Goal: Information Seeking & Learning: Learn about a topic

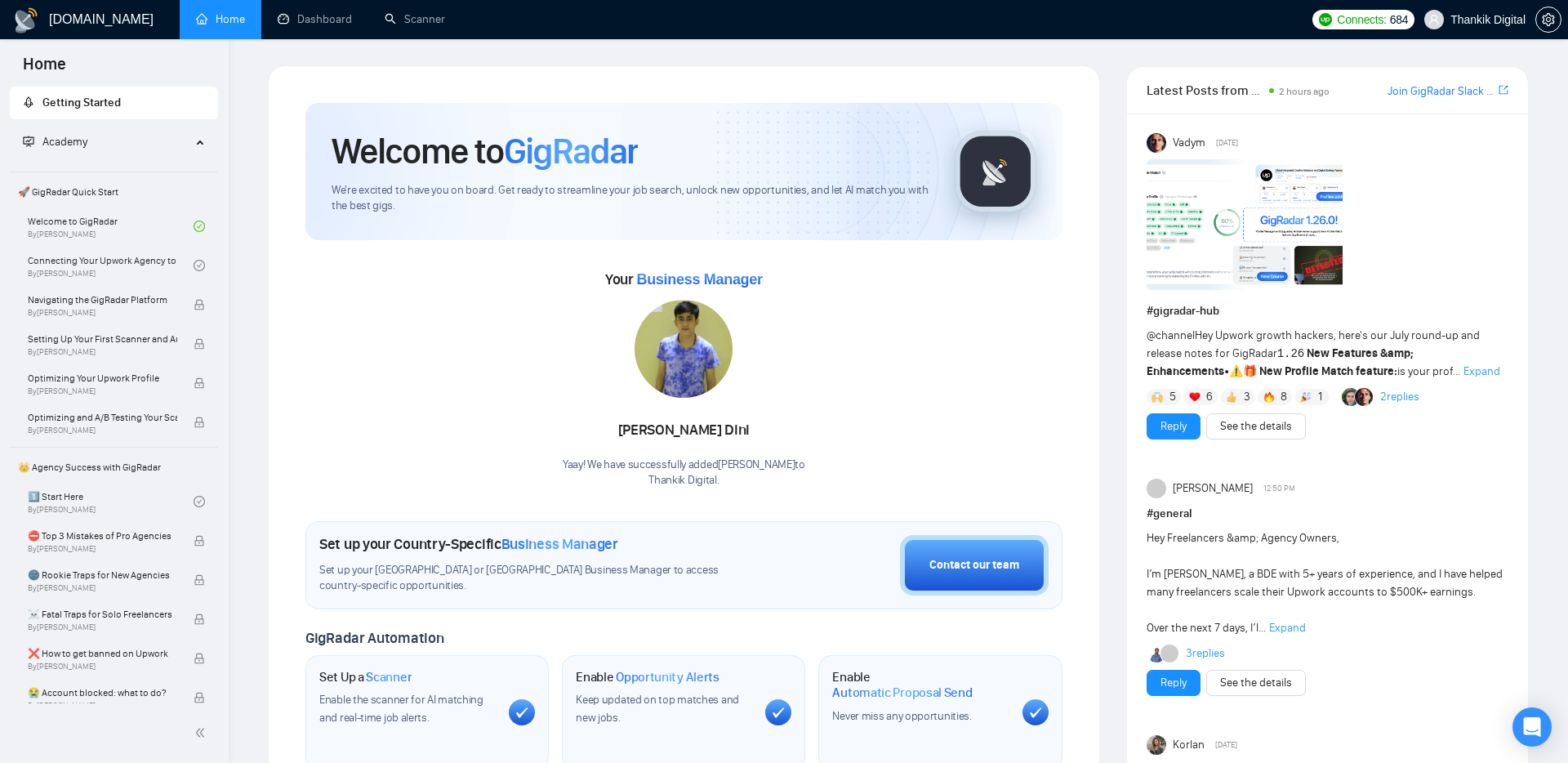
click at [1463, 369] on span "Expand" at bounding box center [1481, 371] width 36 height 14
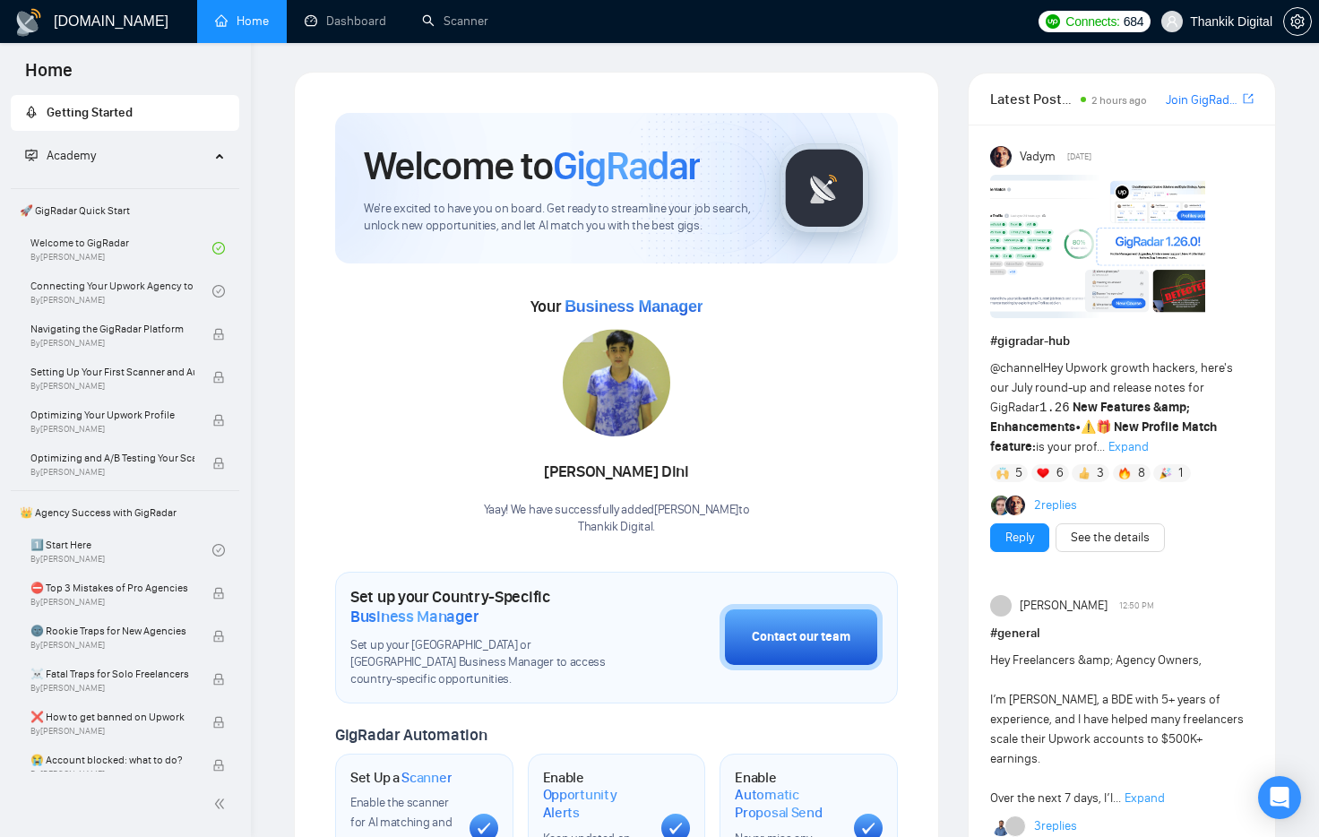
click at [1177, 414] on strong "New Features &amp; Enhancements" at bounding box center [1090, 417] width 200 height 35
click at [1109, 449] on span "Expand" at bounding box center [1129, 446] width 40 height 15
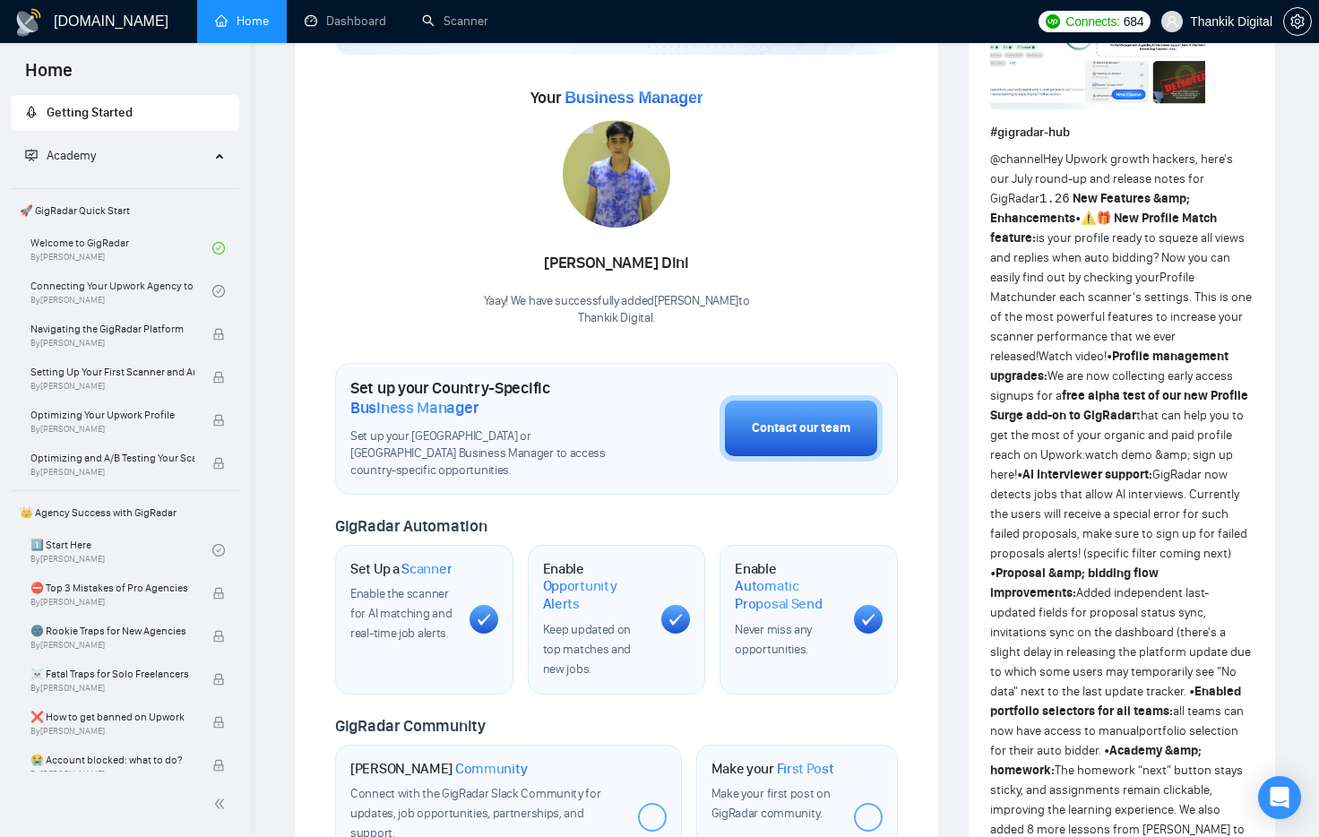
scroll to position [205, 0]
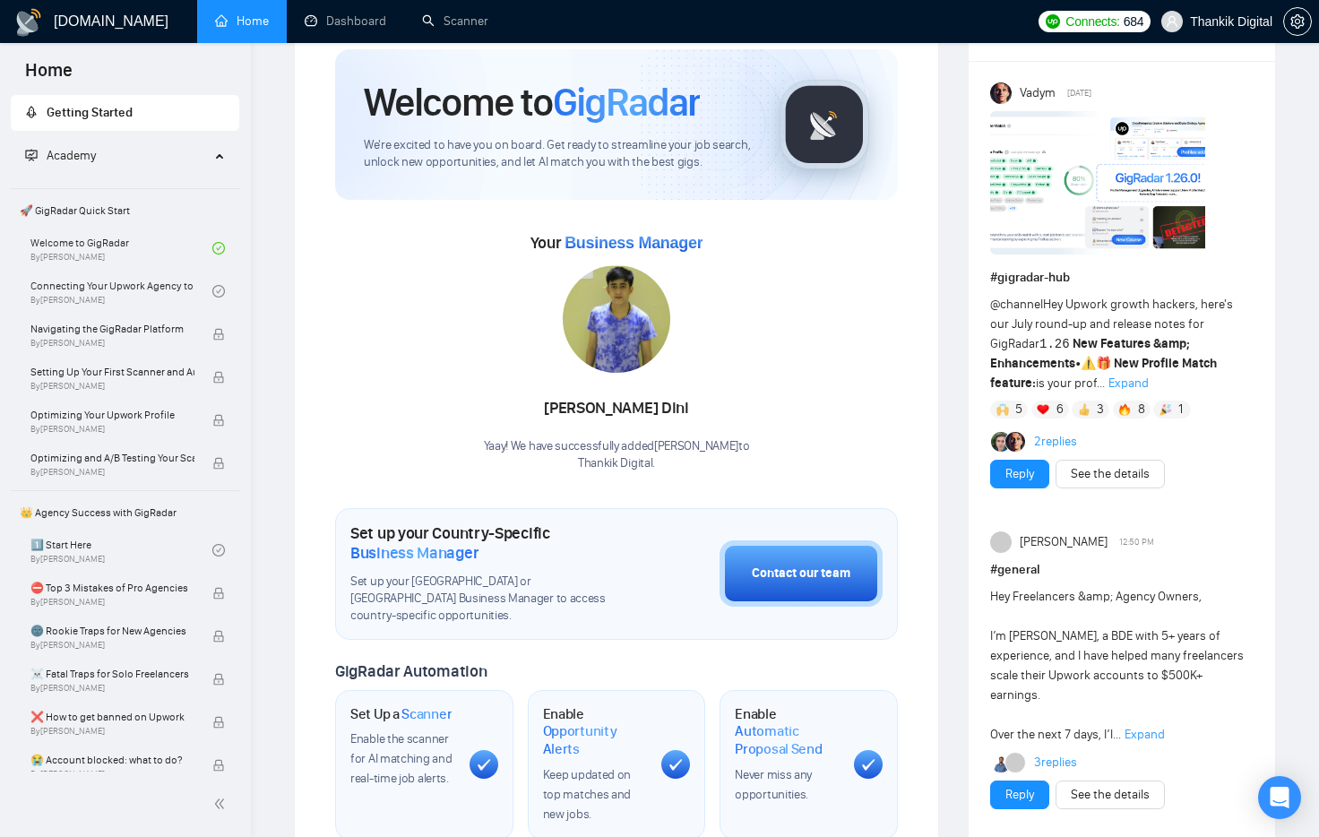
scroll to position [56, 0]
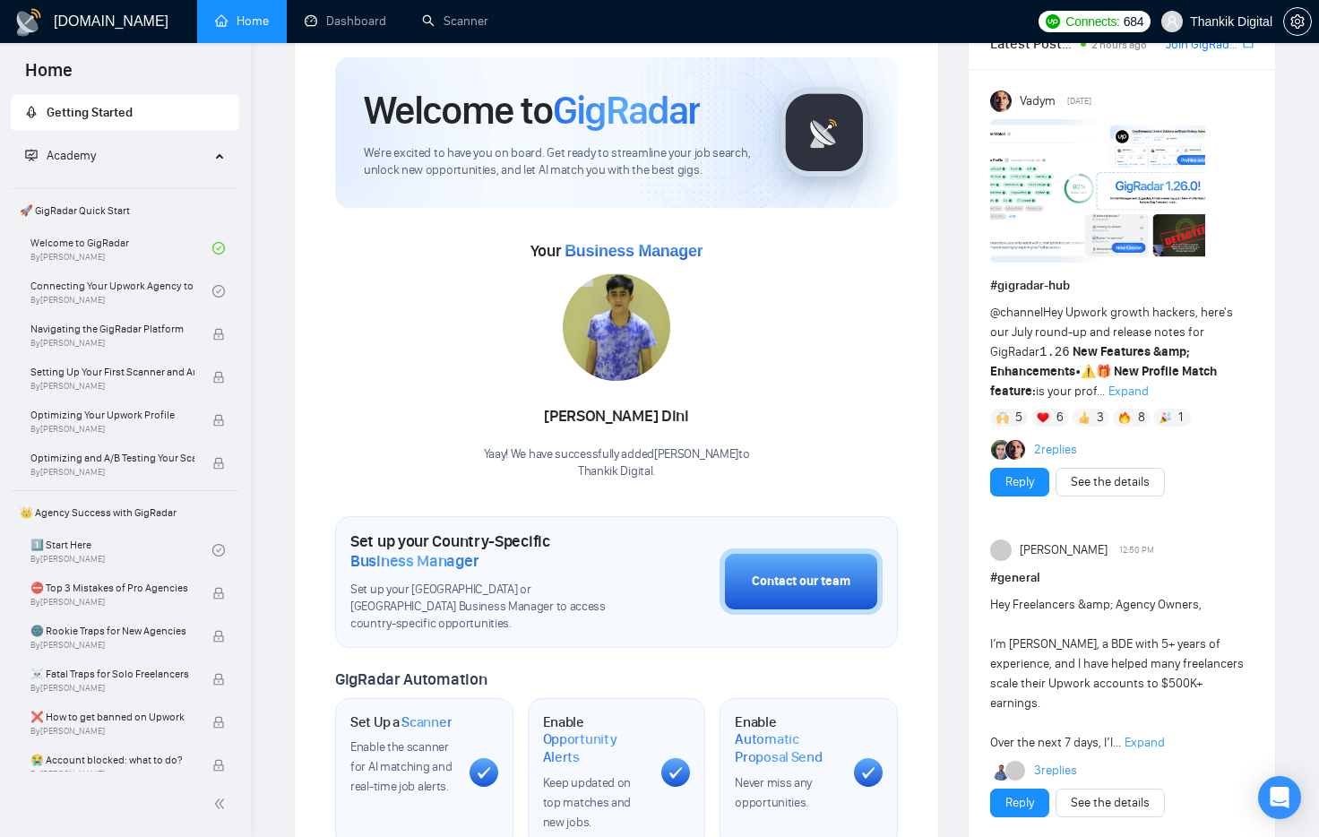
click at [1006, 575] on h1 "# general" at bounding box center [1121, 578] width 263 height 20
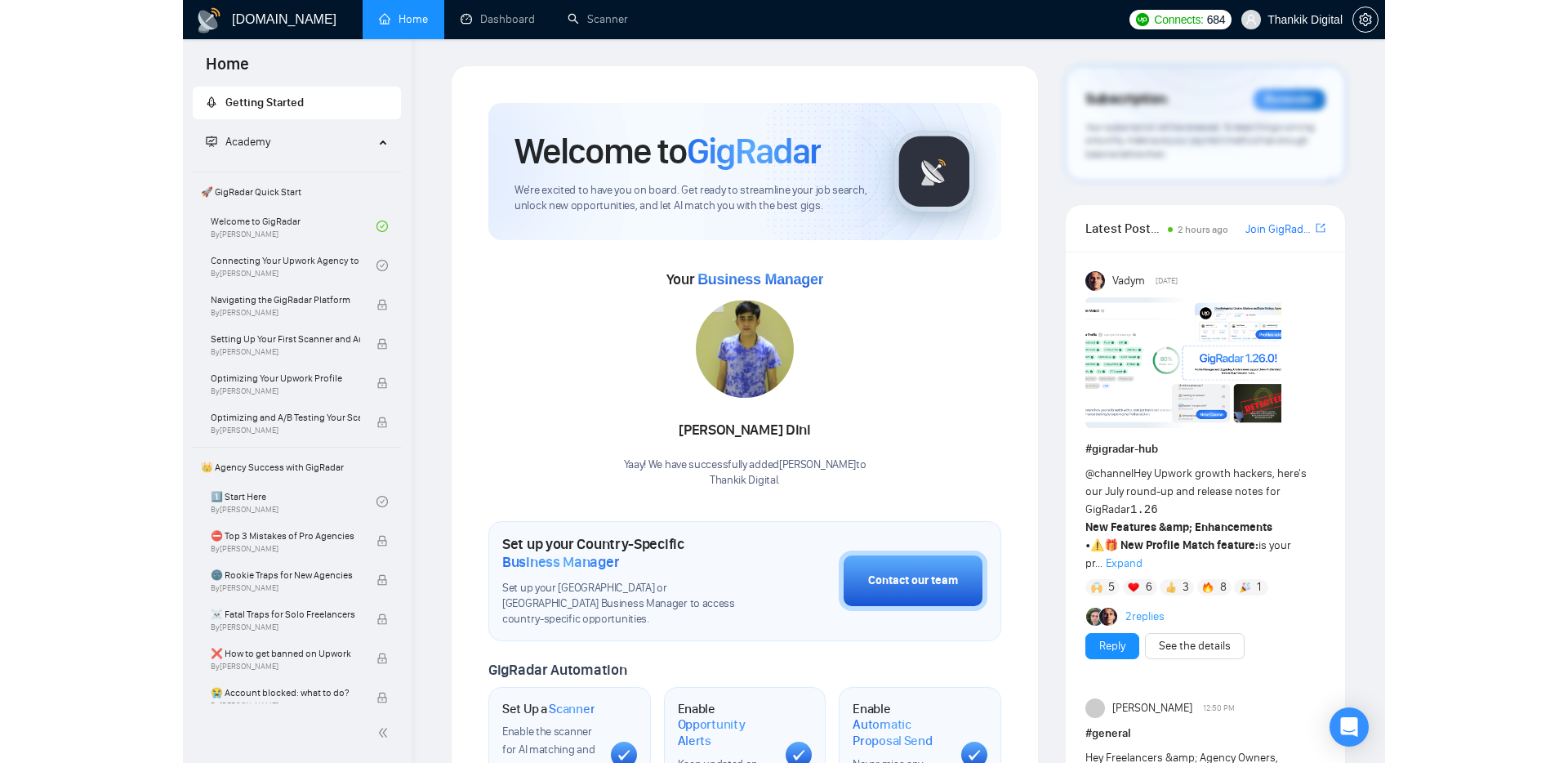
scroll to position [86, 0]
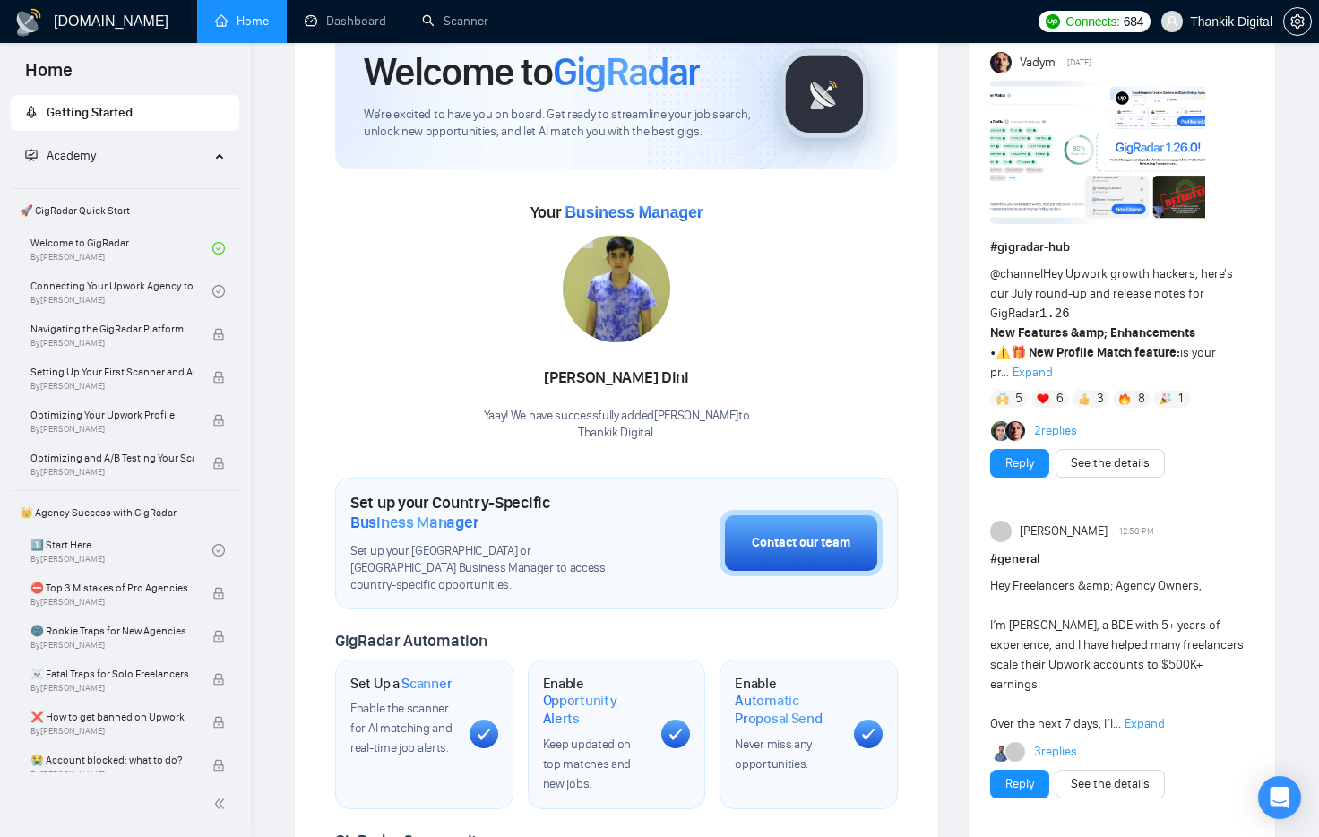
click at [1032, 525] on span "[PERSON_NAME]" at bounding box center [1064, 532] width 88 height 20
click at [1032, 368] on span "Expand" at bounding box center [1033, 372] width 40 height 15
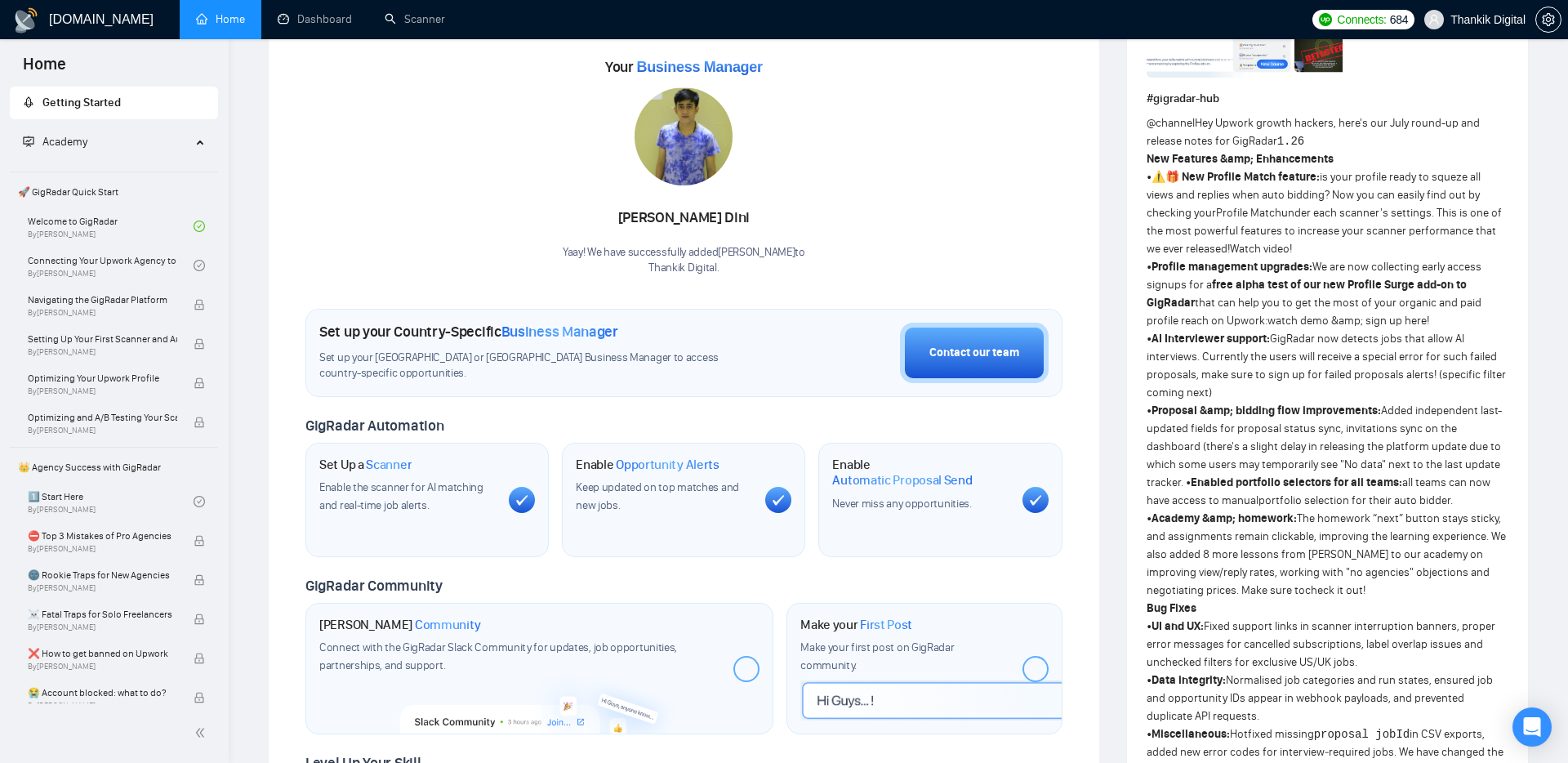
scroll to position [214, 0]
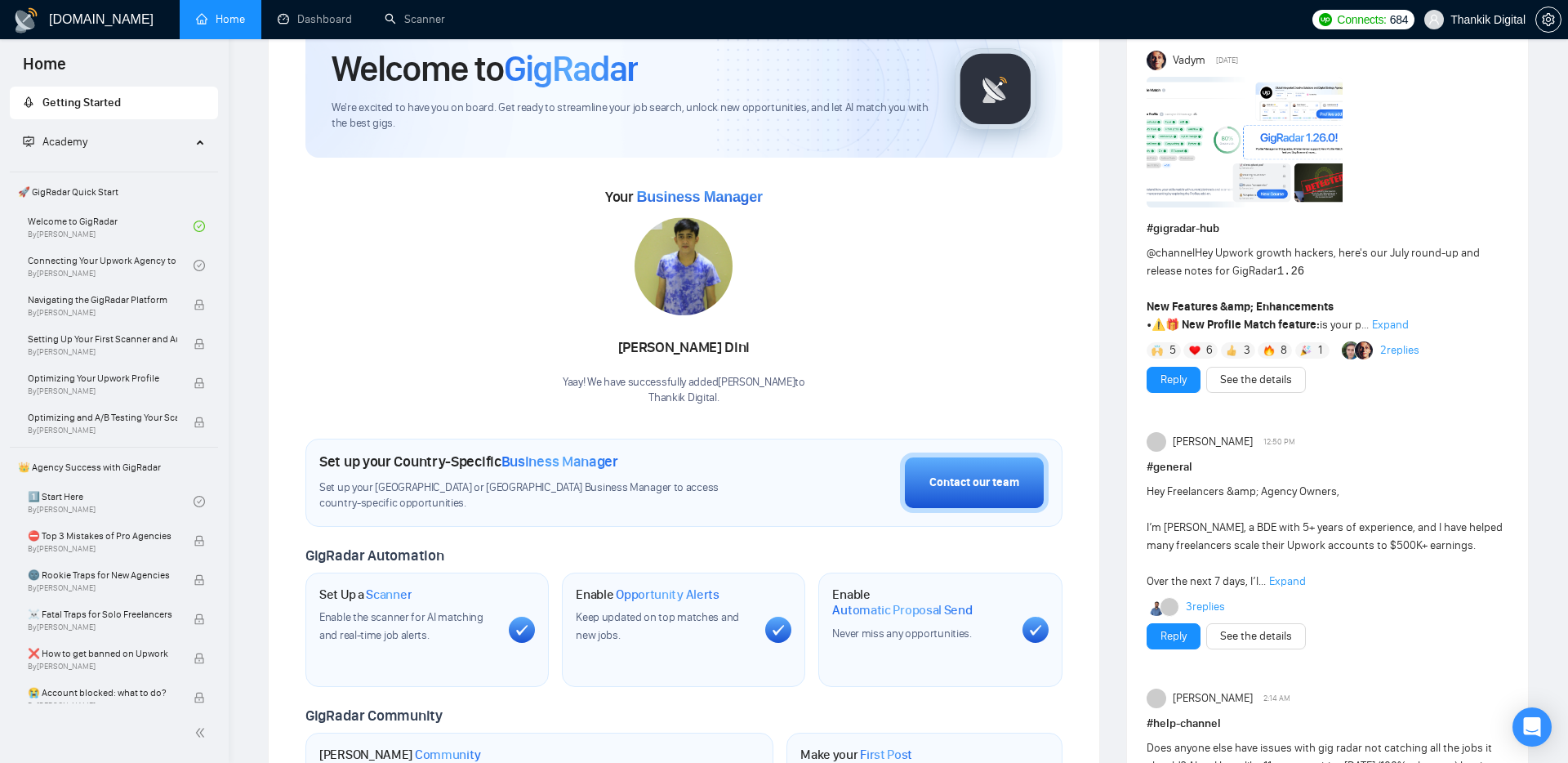
scroll to position [24, 0]
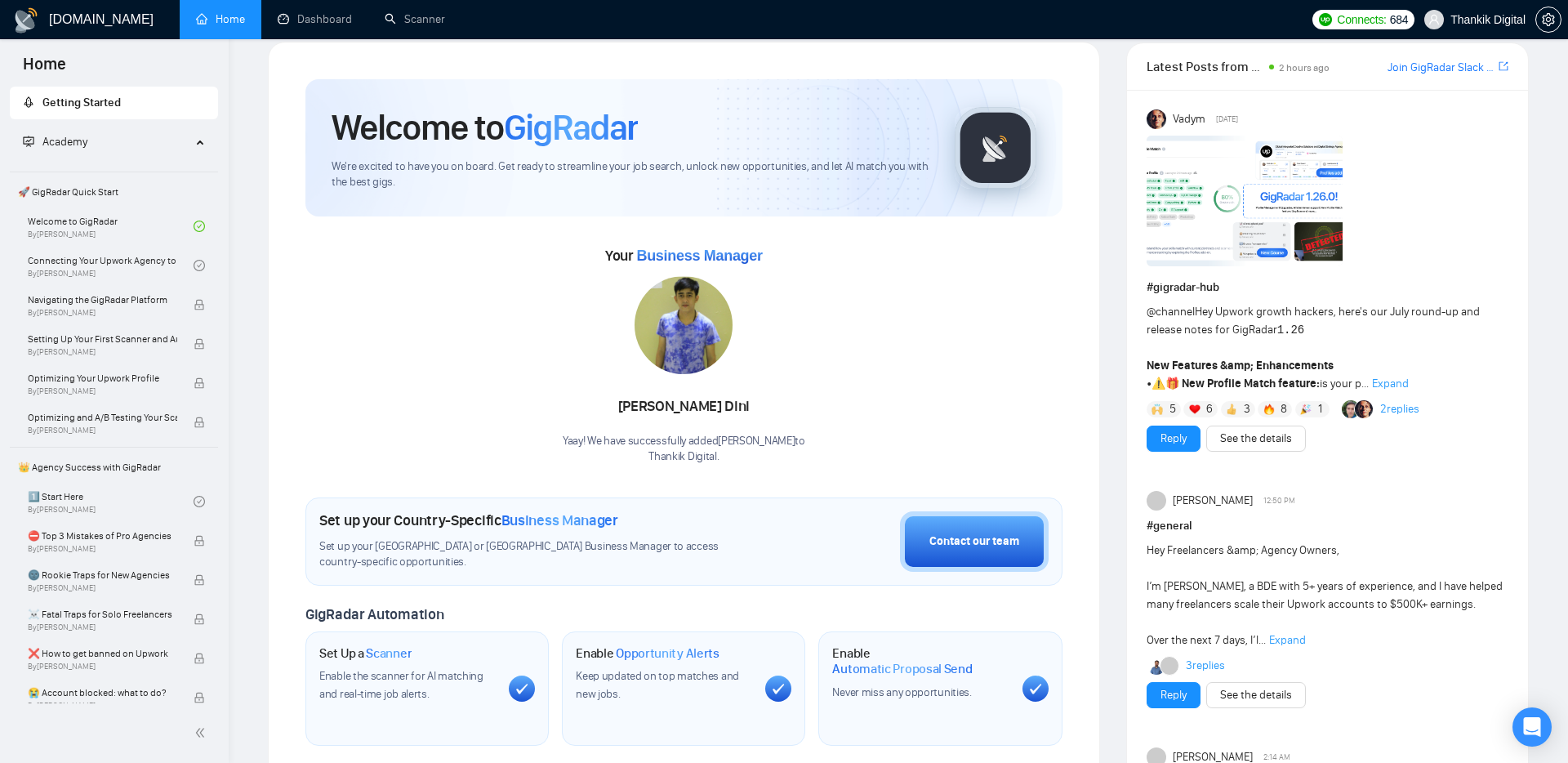
click at [1389, 381] on span "Expand" at bounding box center [1390, 383] width 36 height 14
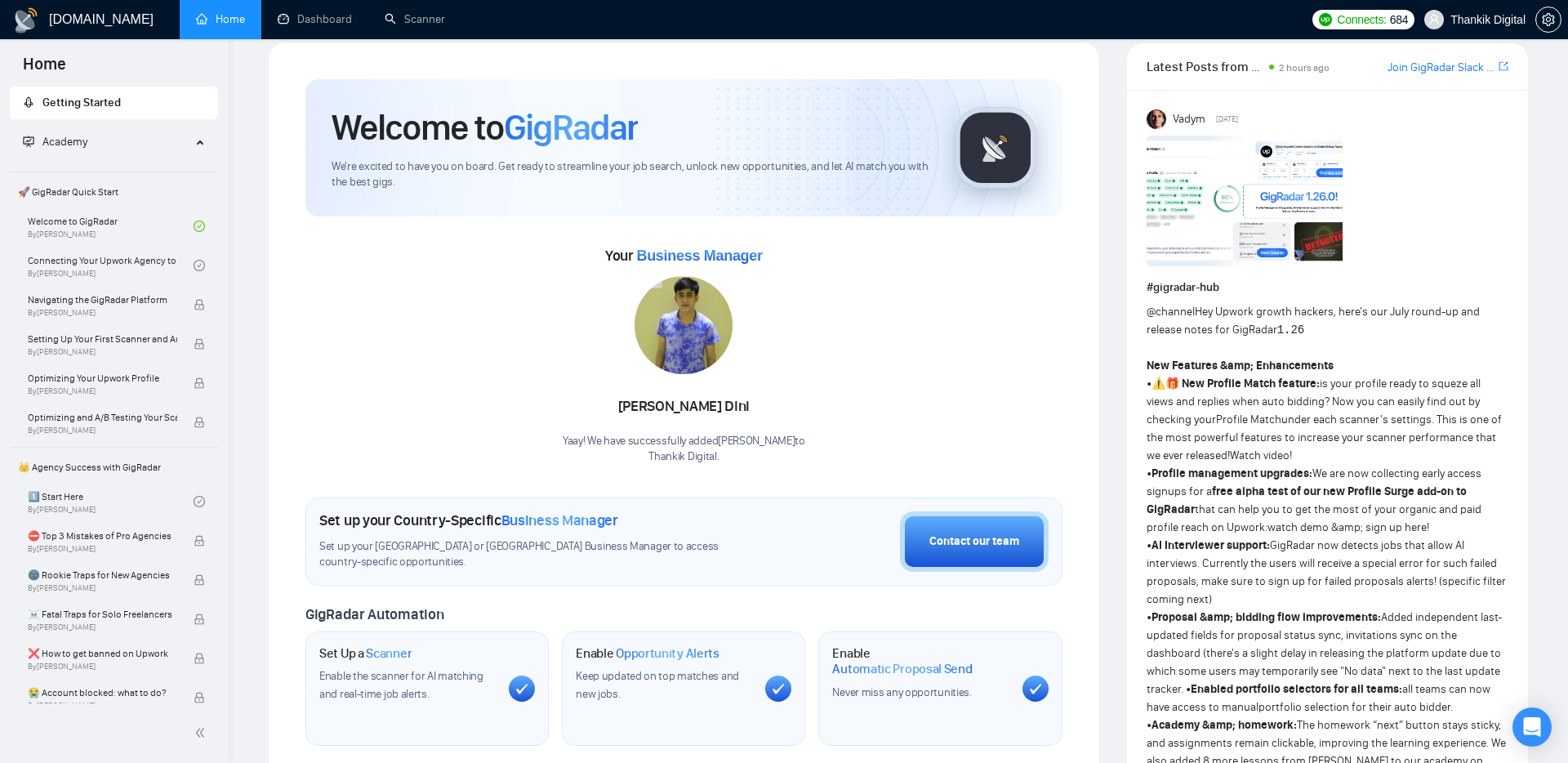
click at [1501, 445] on div "@channel Hey Upwork growth hackers, here's our July round-up and release notes …" at bounding box center [1327, 671] width 362 height 737
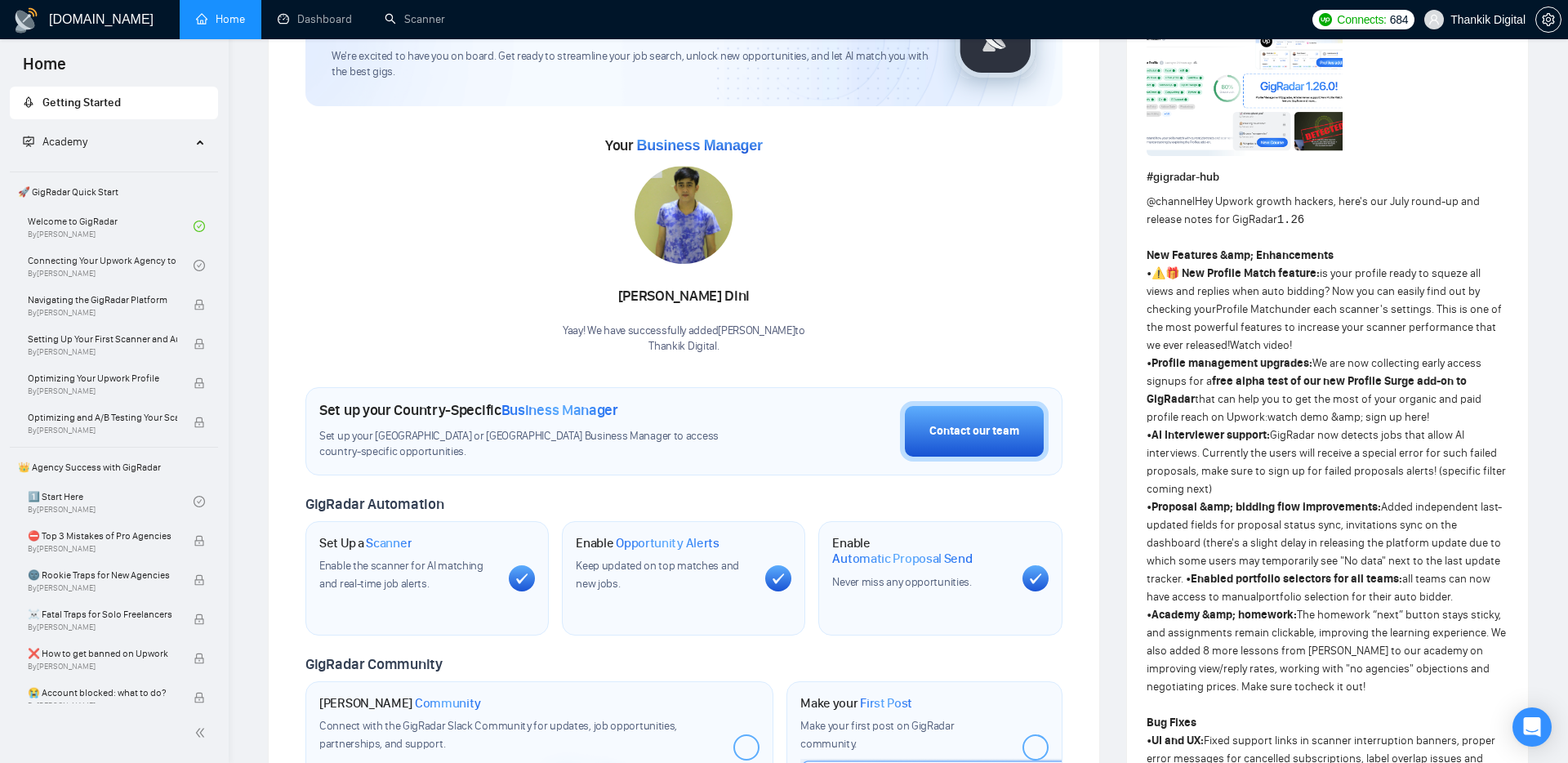
scroll to position [117, 0]
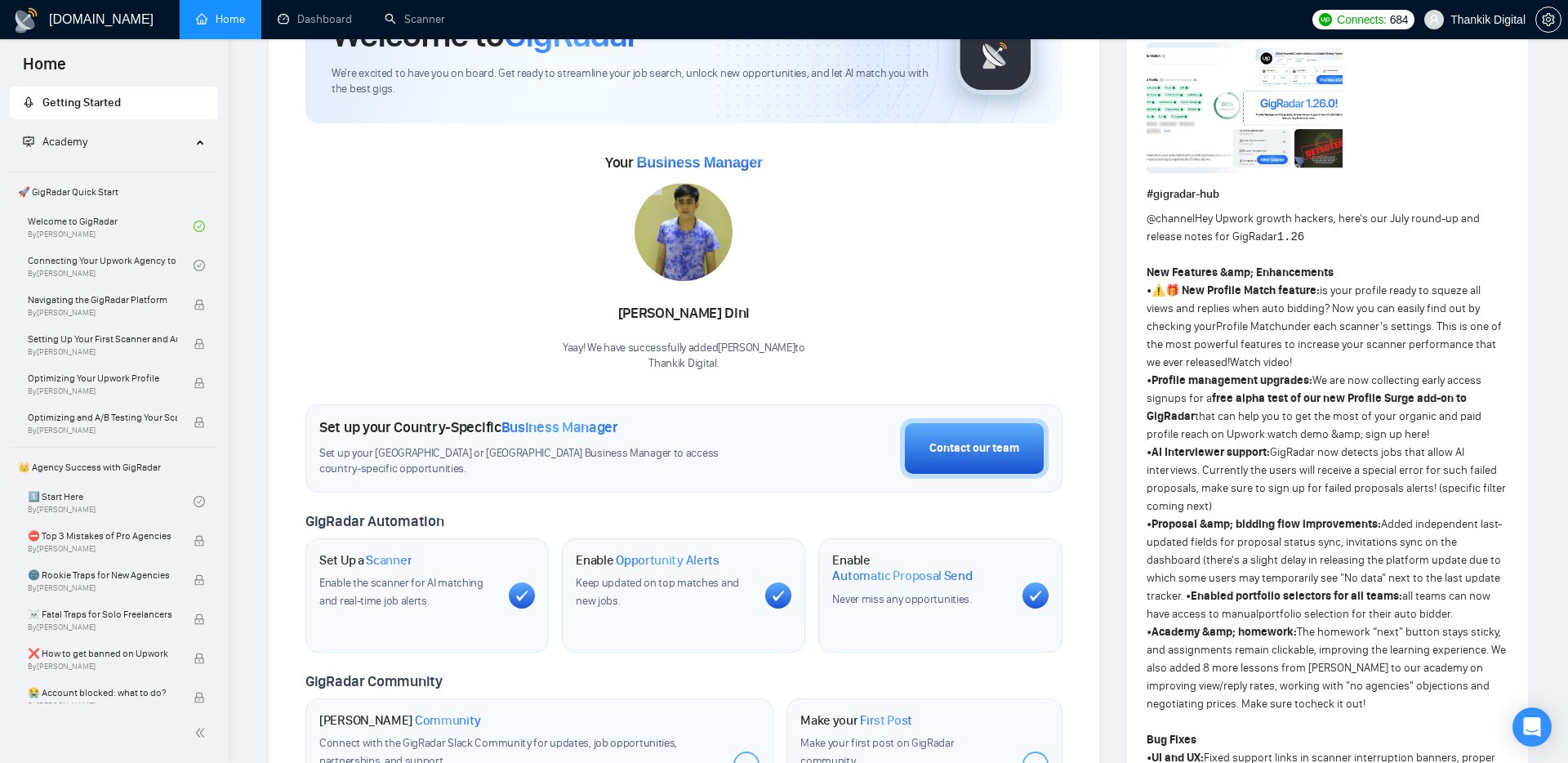
click at [1081, 327] on div "Welcome to GigRadar We're excited to have you on board. Get ready to streamline…" at bounding box center [683, 491] width 832 height 1086
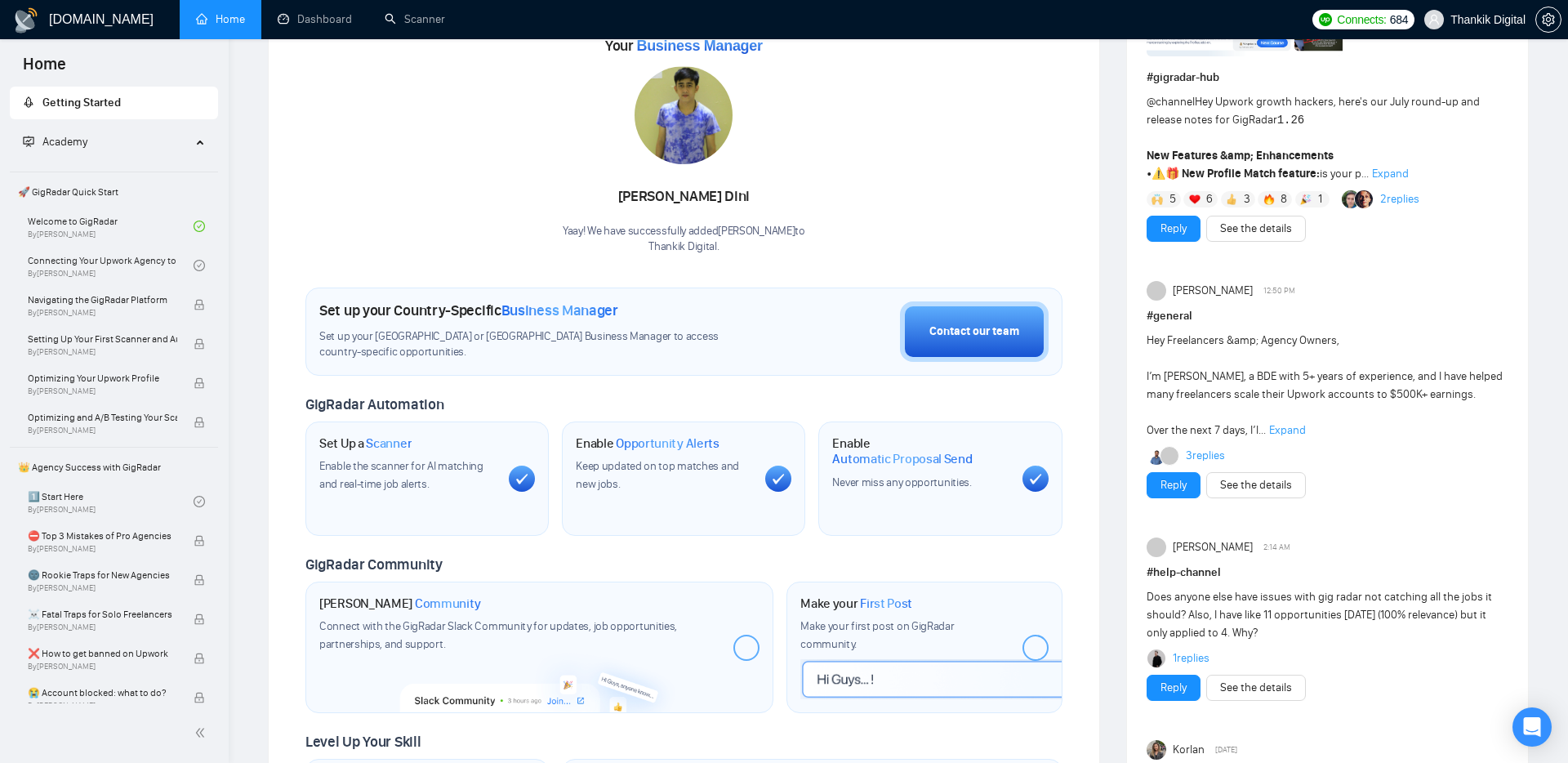
scroll to position [233, 0]
click at [1139, 246] on div "Vadym Thursday # gigradar-hub @channel Hey Upwork growth hackers, here's our Ju…" at bounding box center [1327, 601] width 401 height 1443
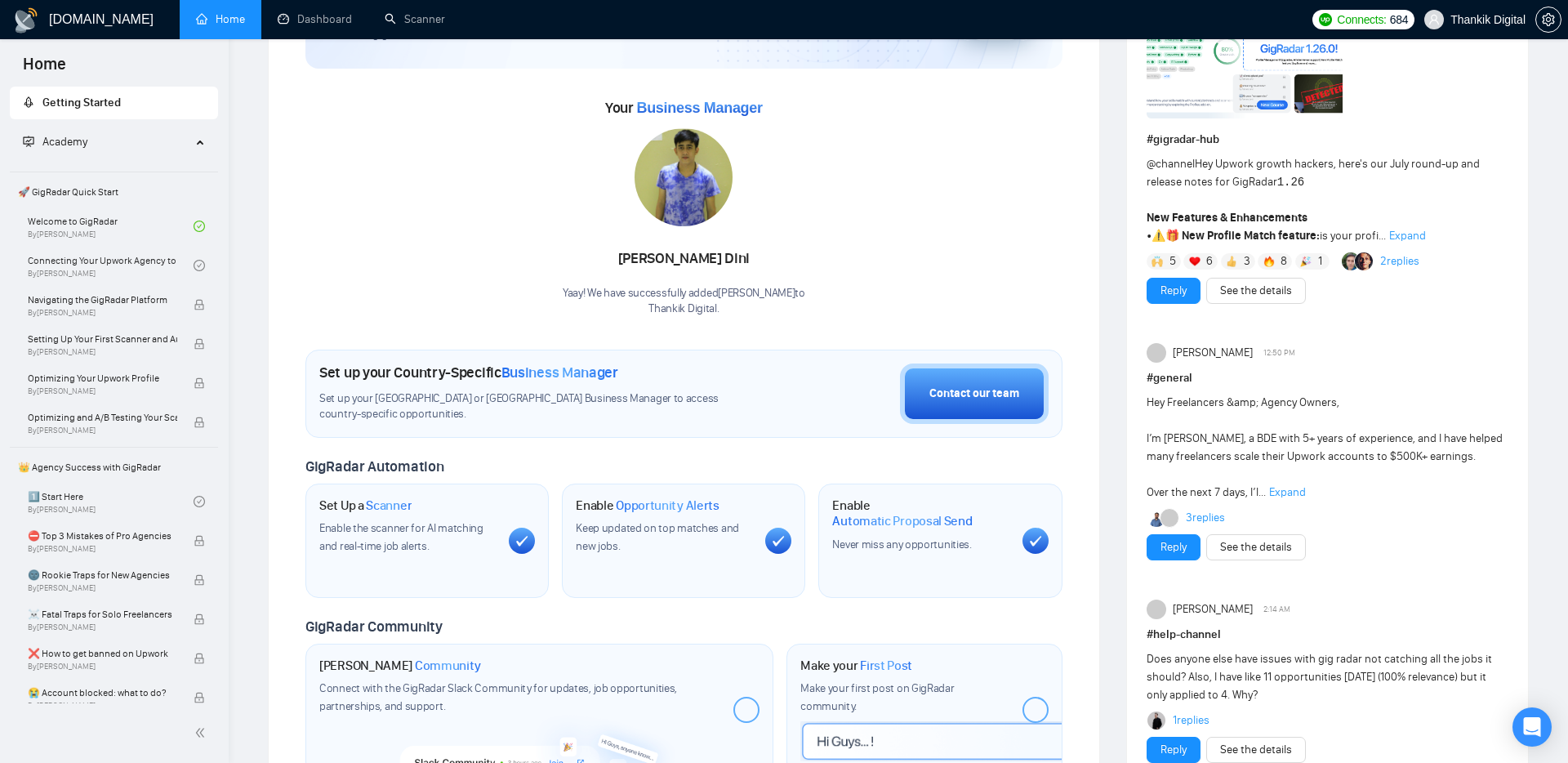
scroll to position [164, 0]
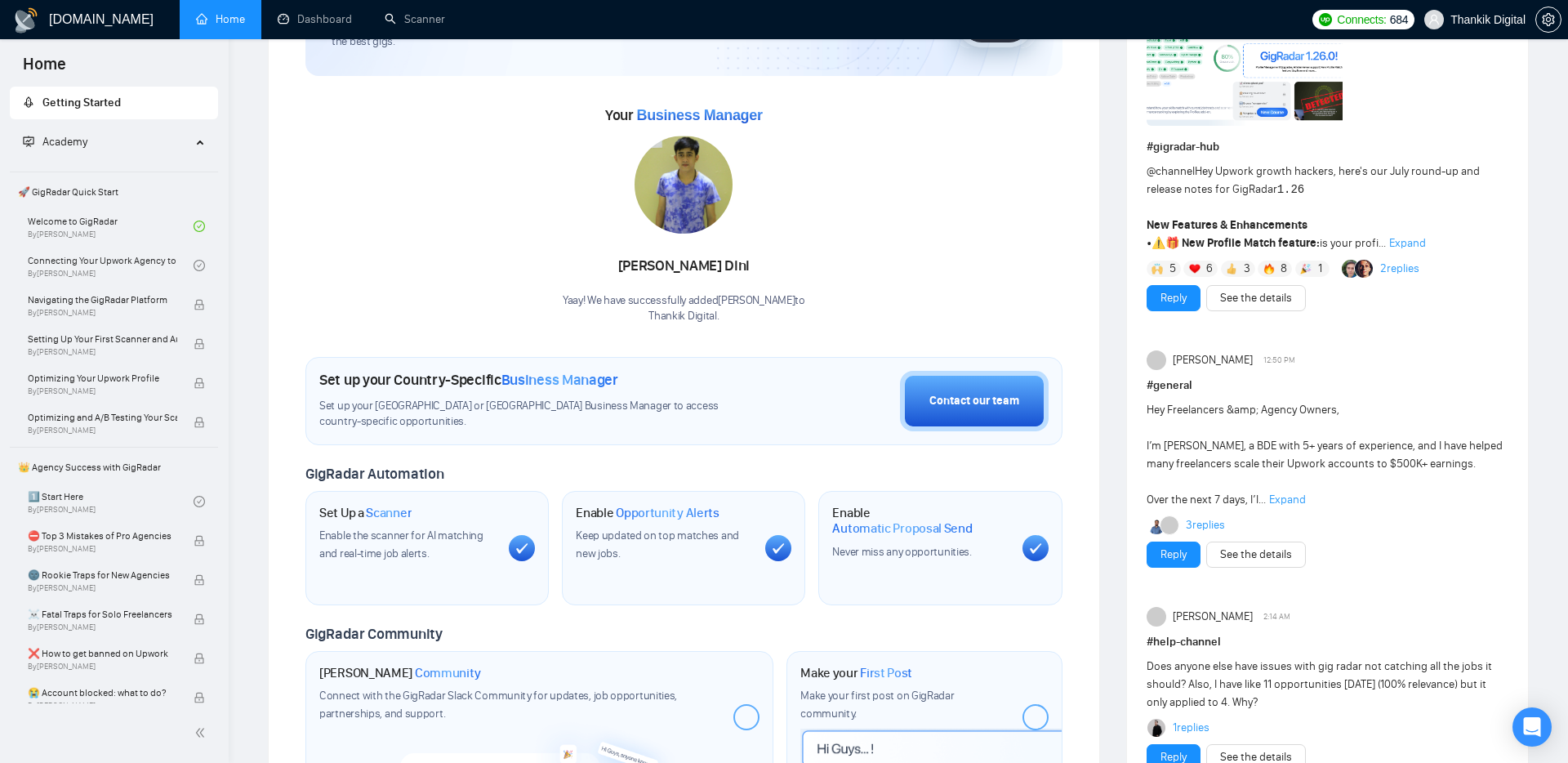
click at [1410, 241] on span "Expand" at bounding box center [1407, 242] width 36 height 14
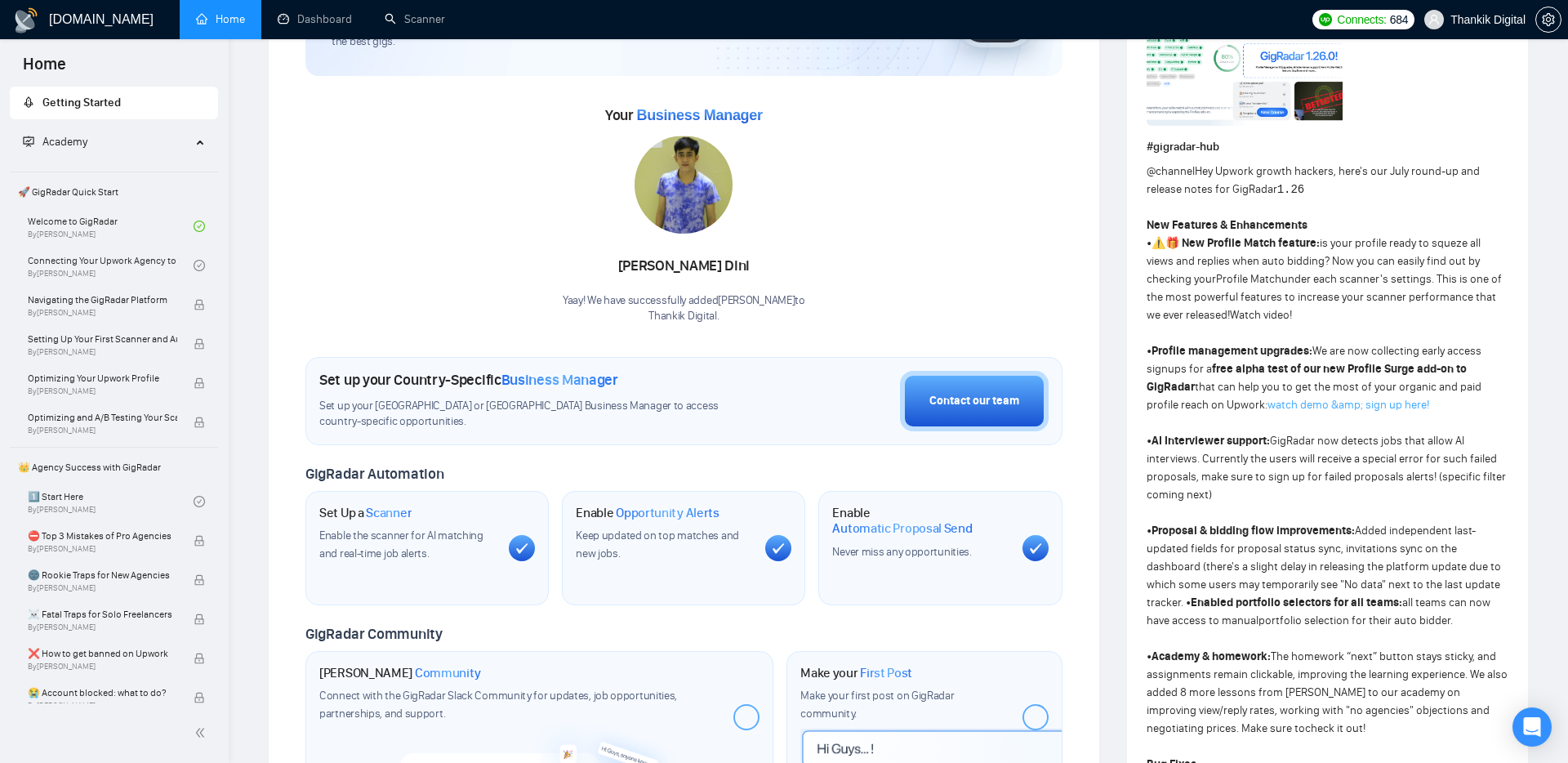
click at [1408, 407] on link "watch demo &amp; sign up here!" at bounding box center [1348, 404] width 161 height 14
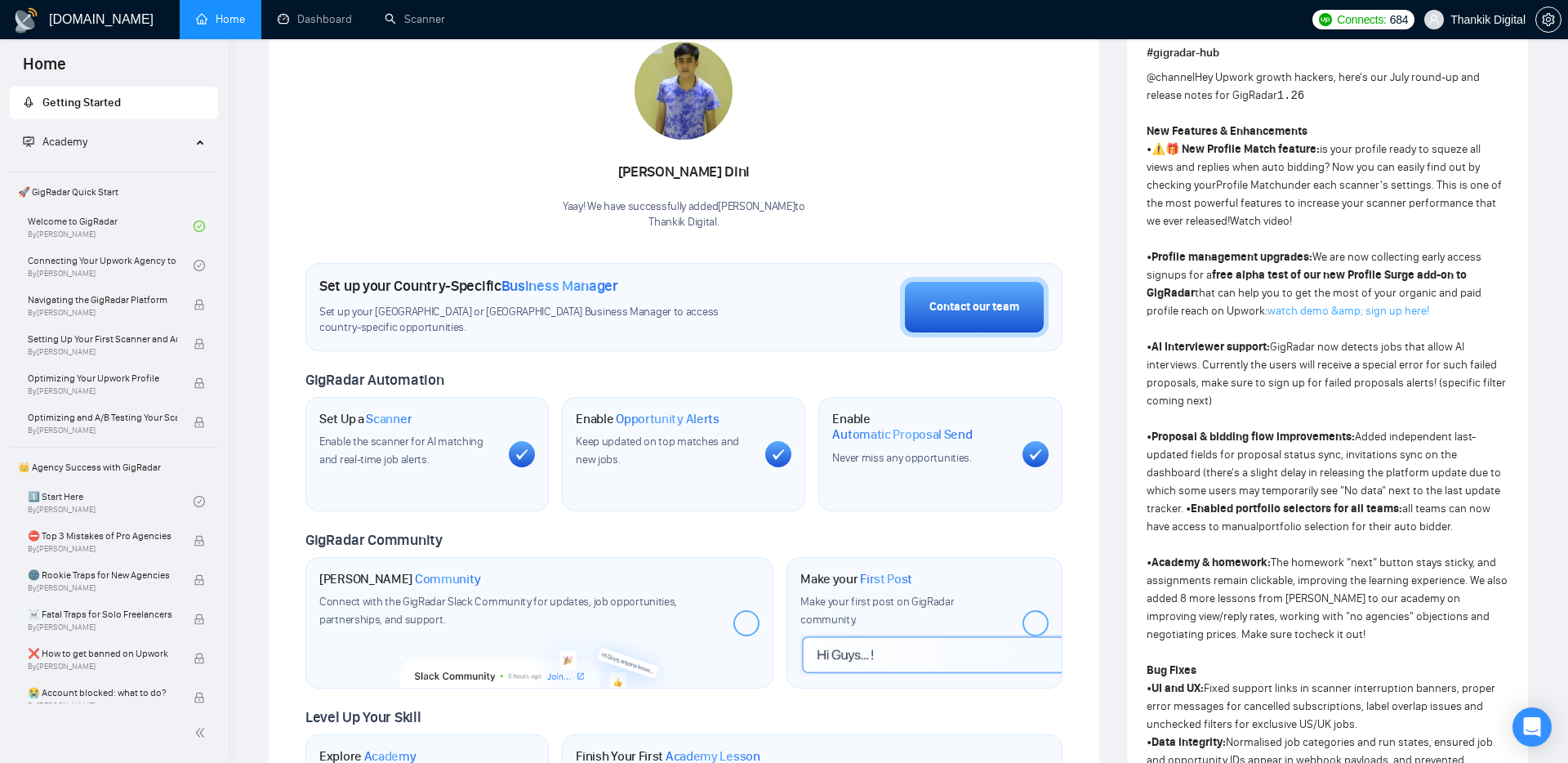
scroll to position [261, 0]
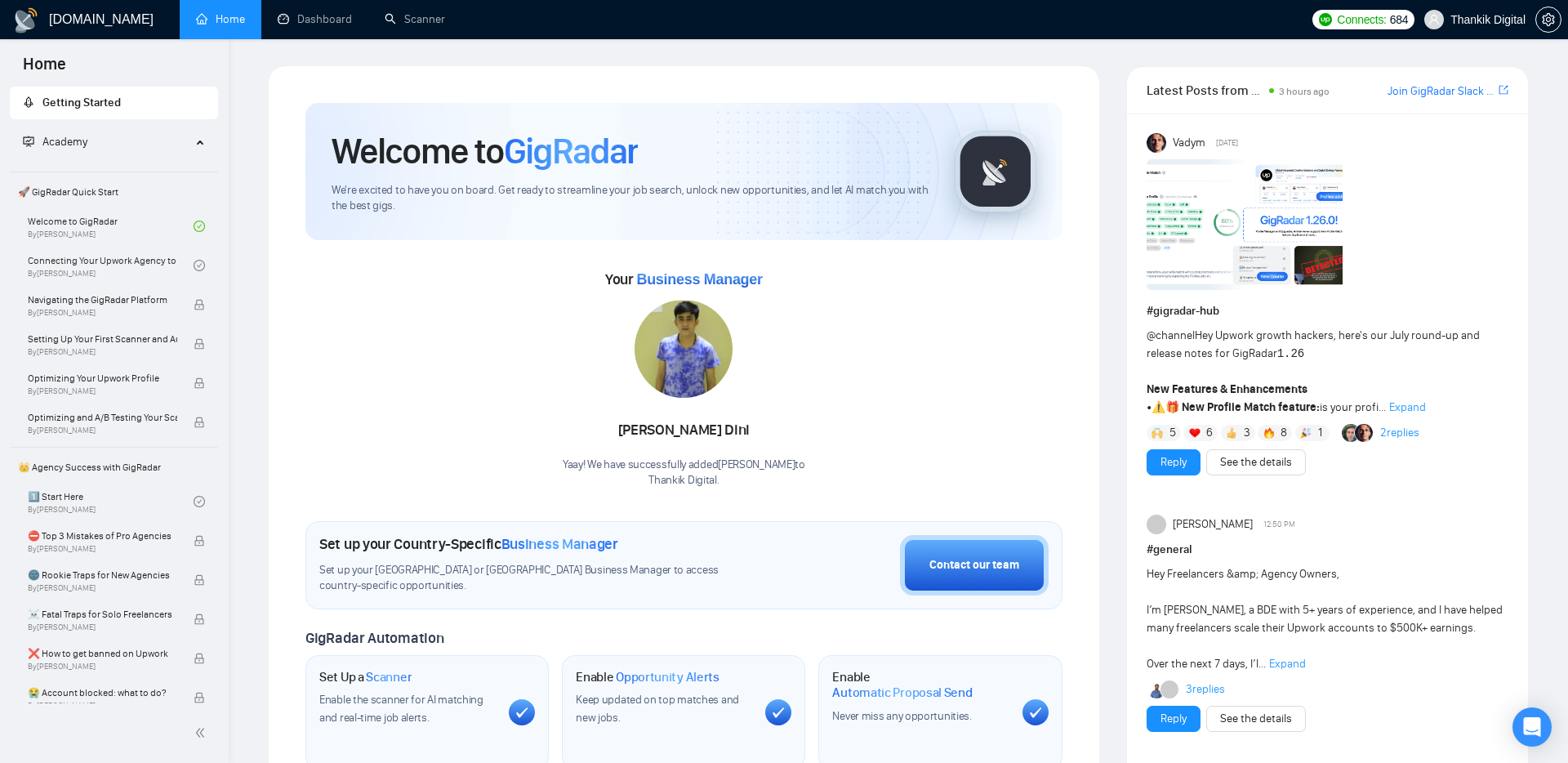
click at [1403, 407] on span "Expand" at bounding box center [1407, 407] width 36 height 14
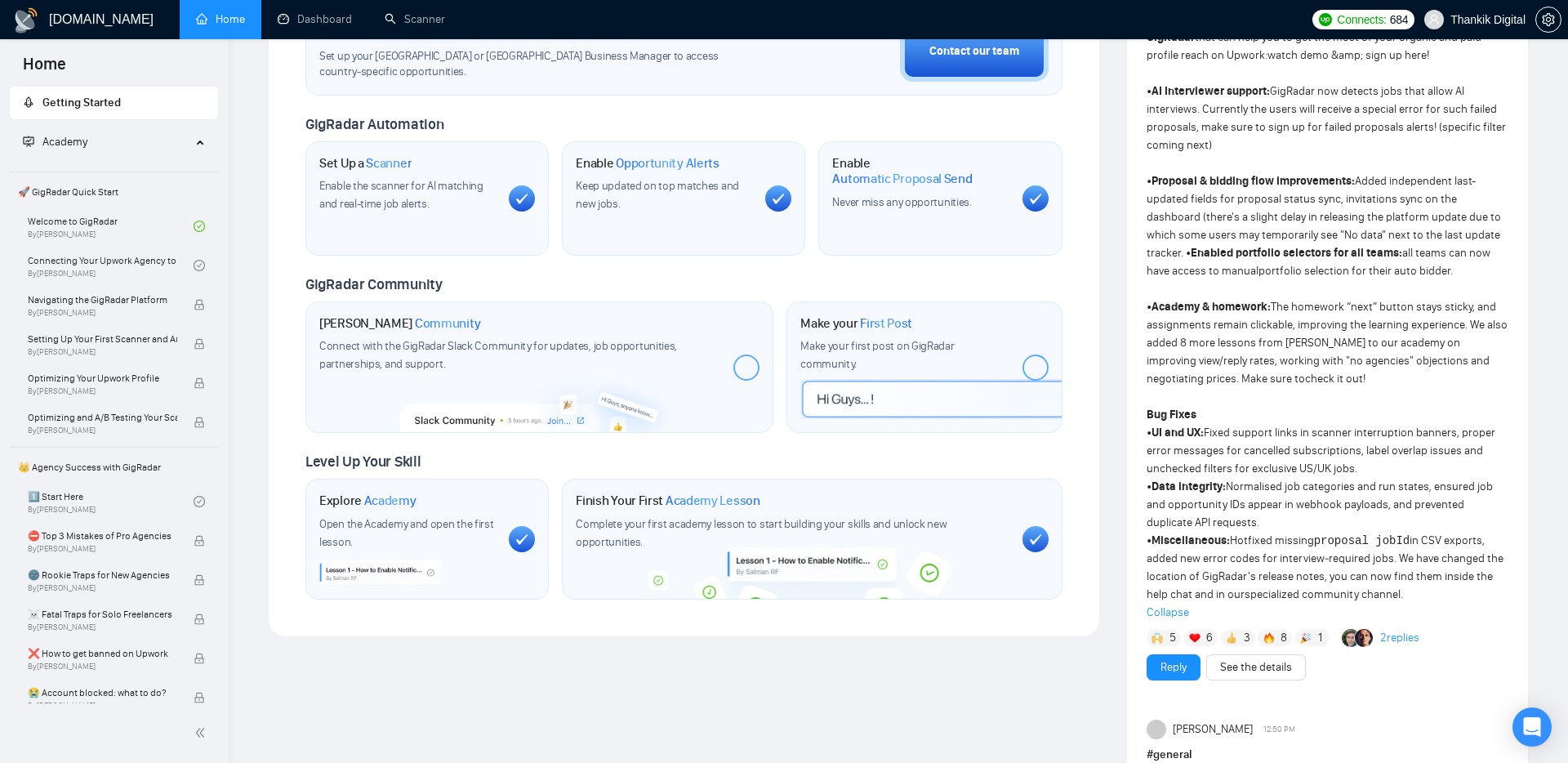
scroll to position [504, 0]
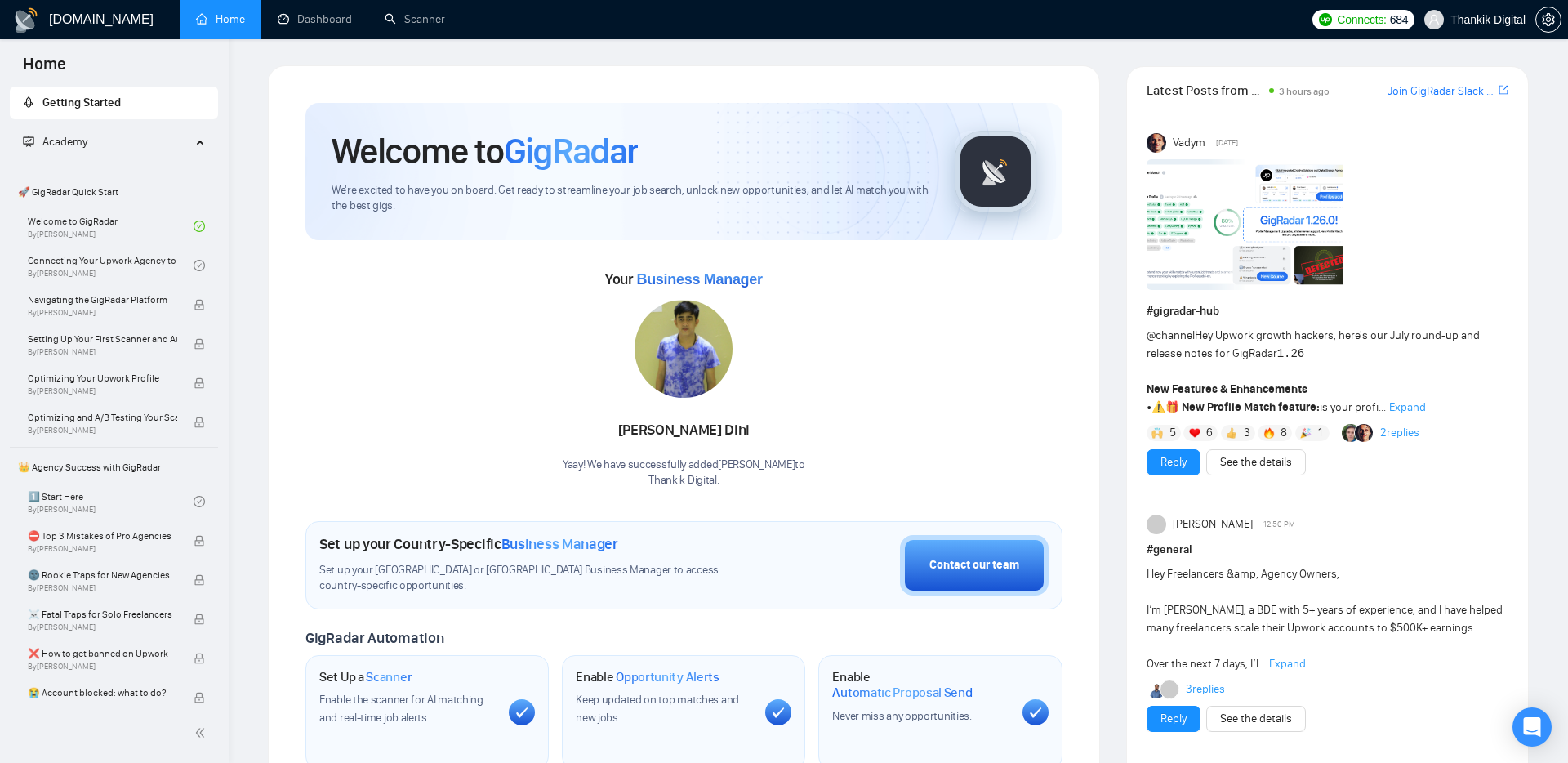
click at [1405, 406] on span "Expand" at bounding box center [1407, 407] width 36 height 14
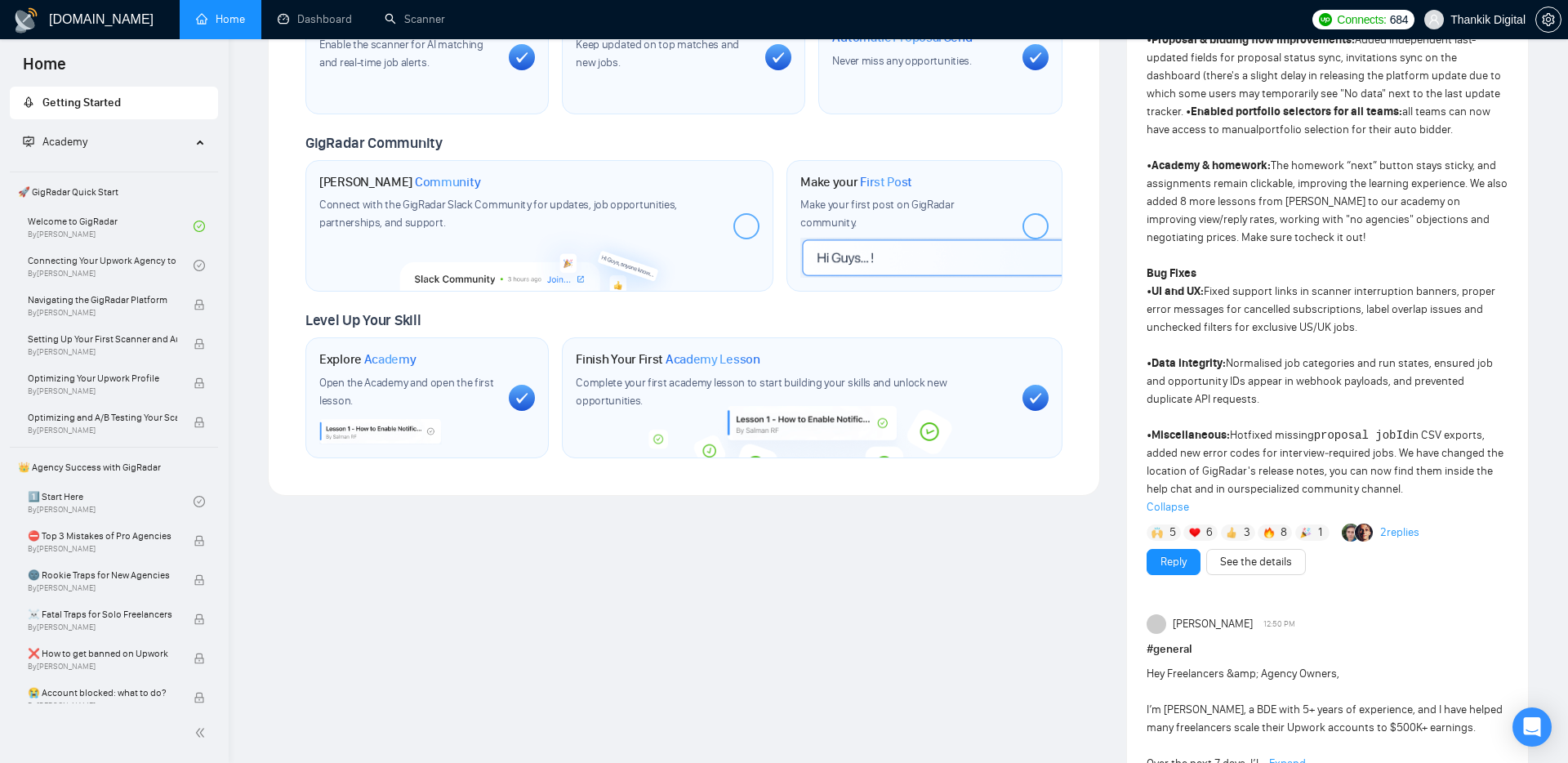
scroll to position [654, 0]
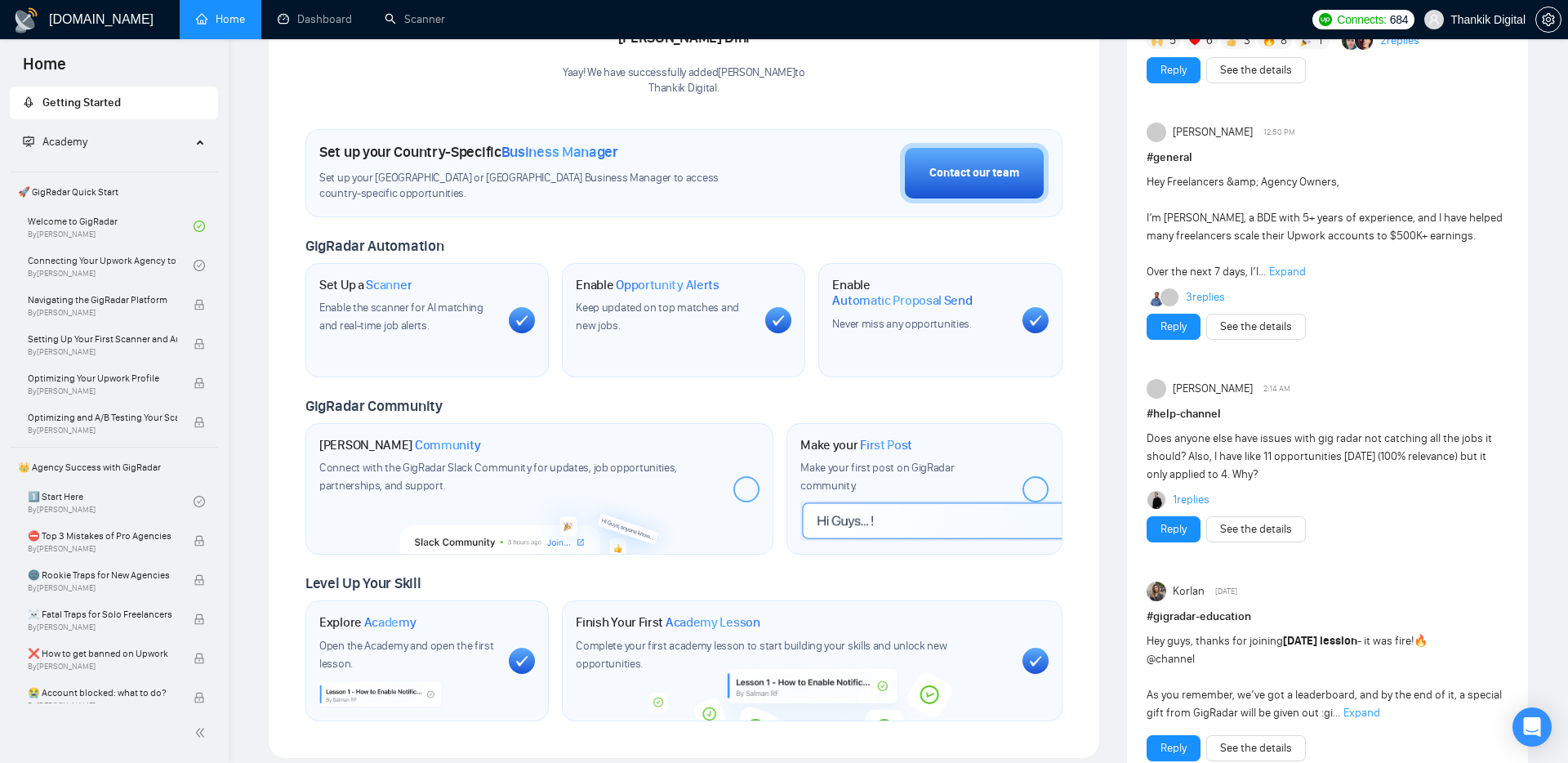
scroll to position [161, 0]
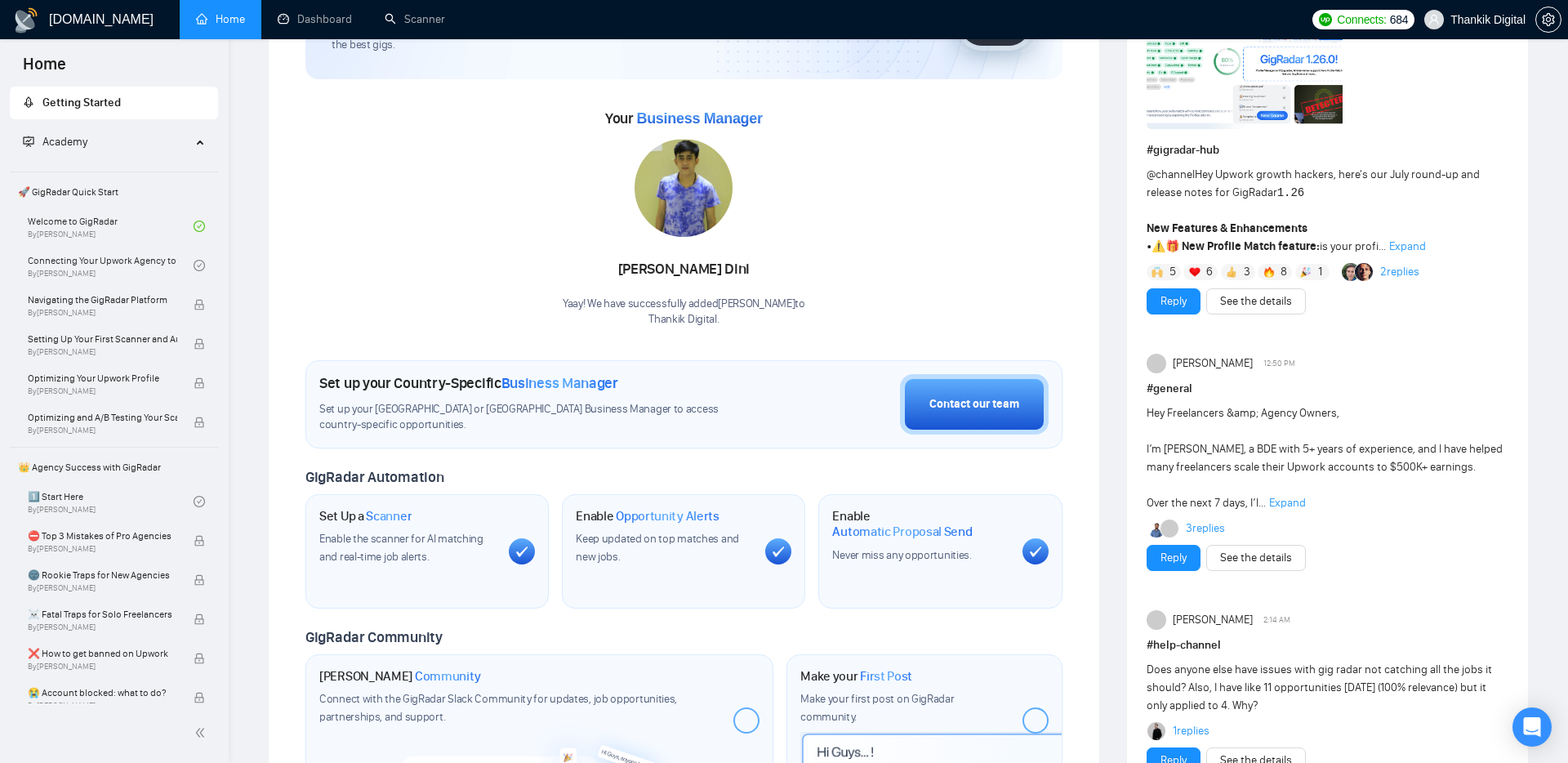
click at [1409, 243] on span "Expand" at bounding box center [1407, 246] width 36 height 14
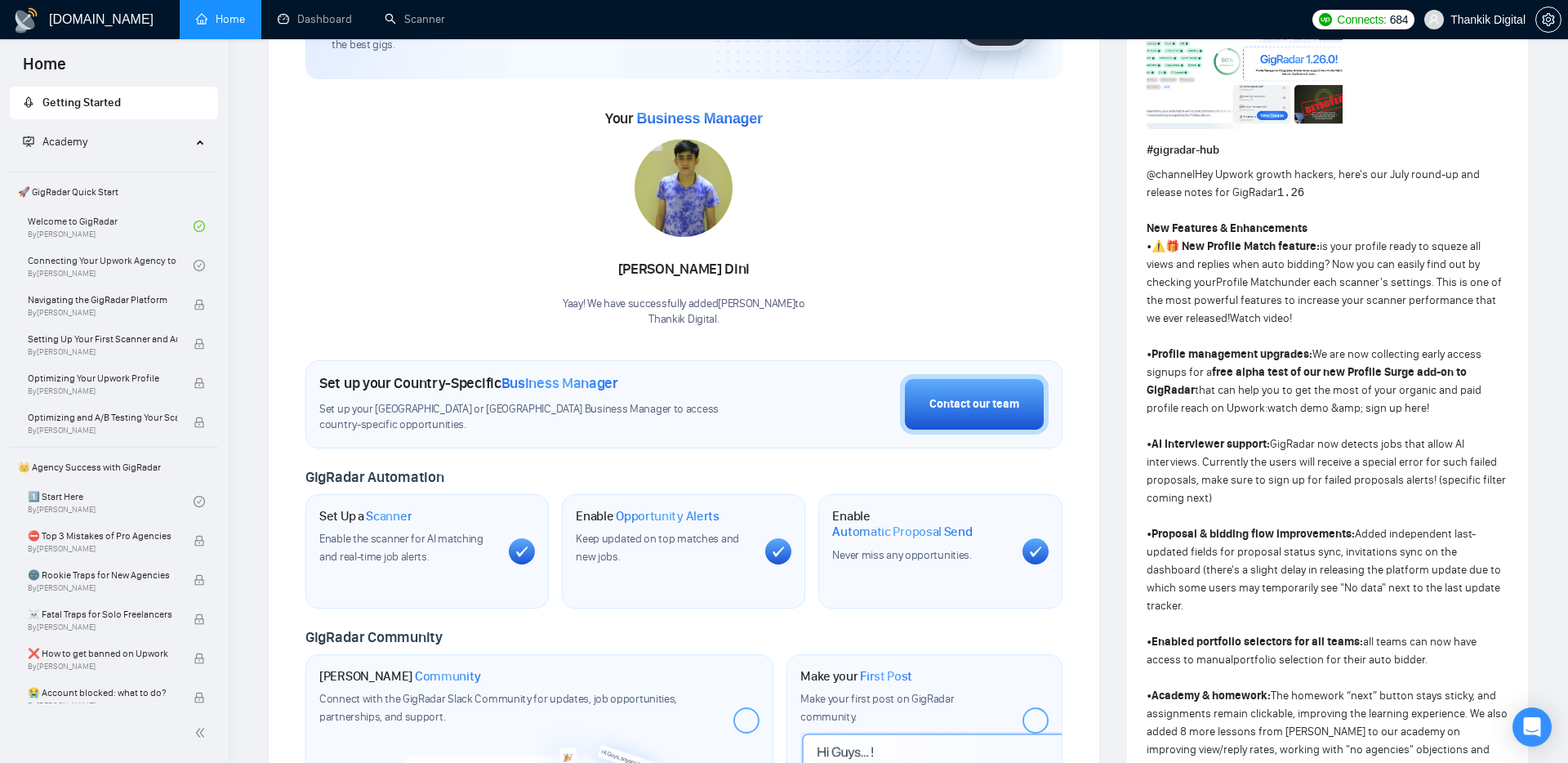
click at [1403, 384] on span "@channel Hey Upwork growth hackers, here's our July round-up and release notes …" at bounding box center [1327, 597] width 361 height 859
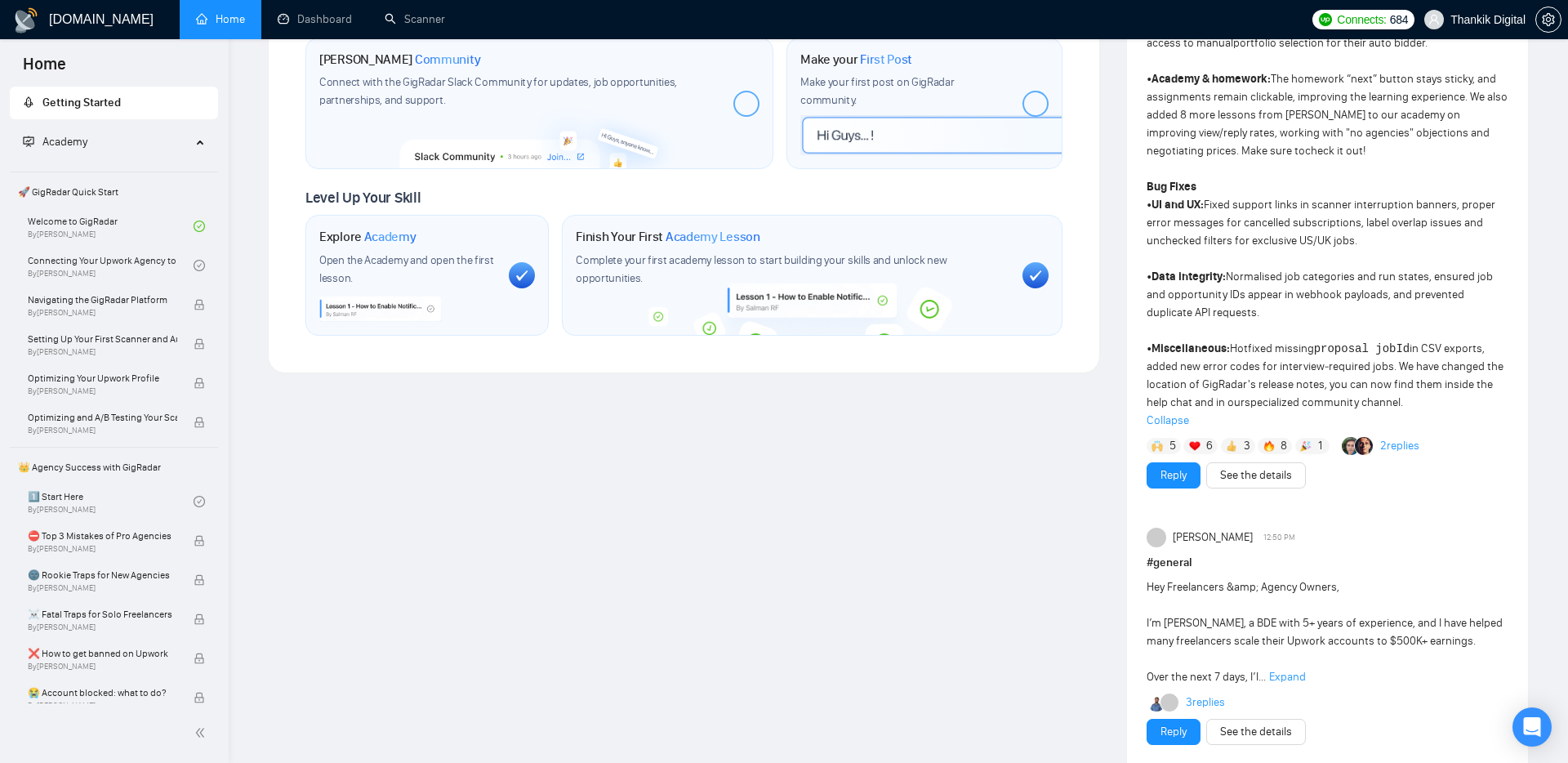
scroll to position [731, 0]
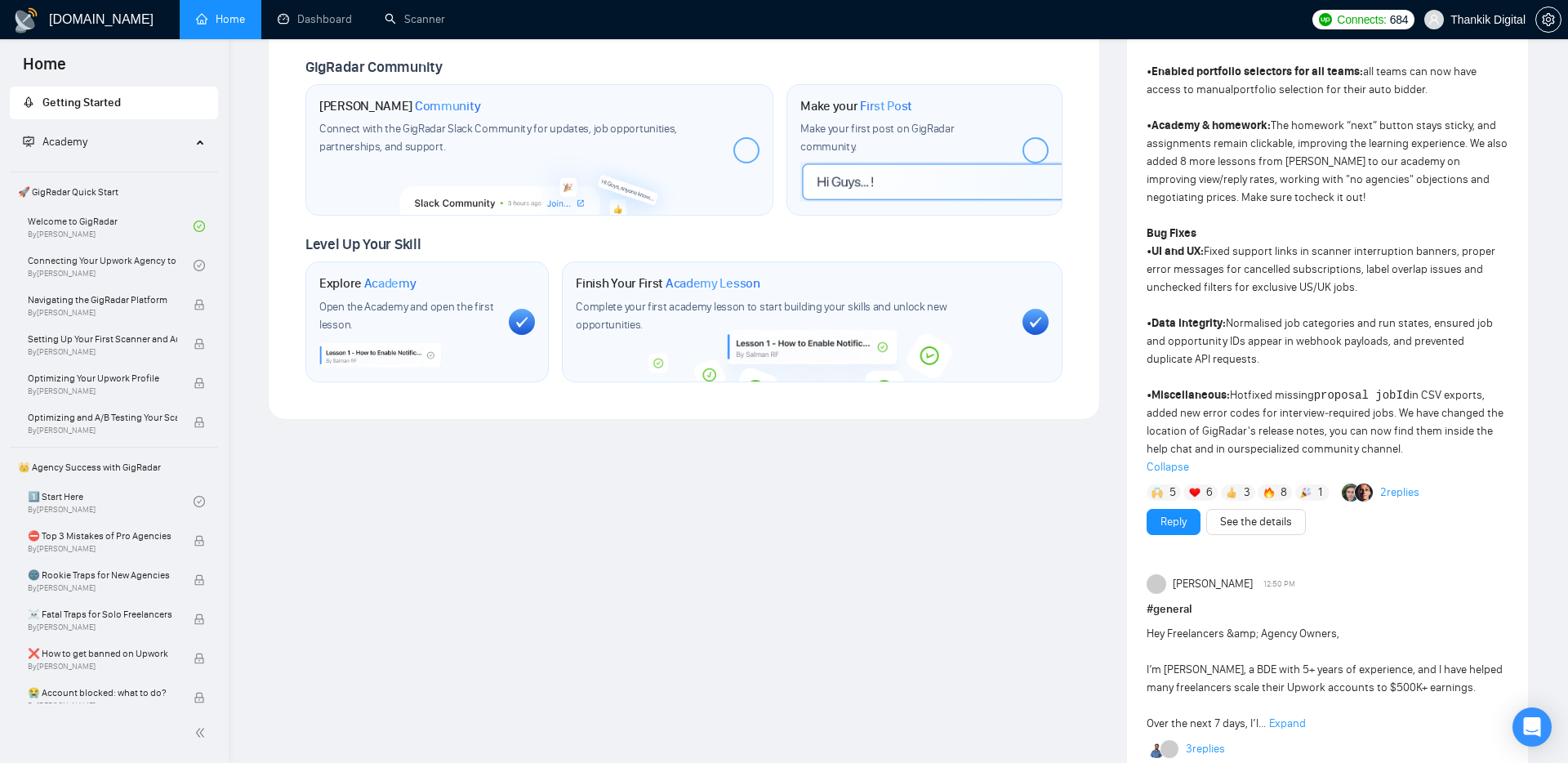
click at [1181, 459] on span "Collapse" at bounding box center [1327, 468] width 362 height 18
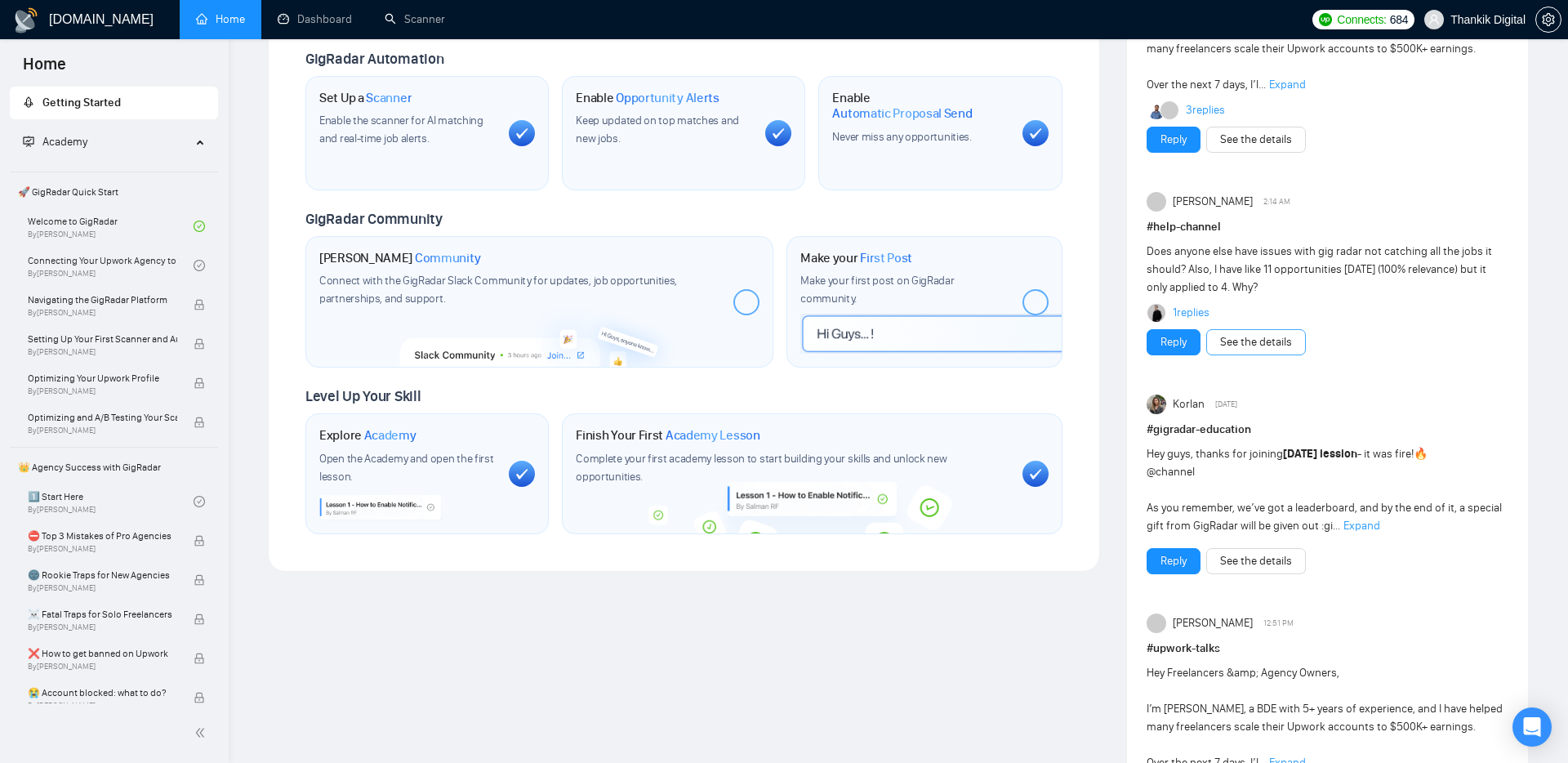
scroll to position [443, 0]
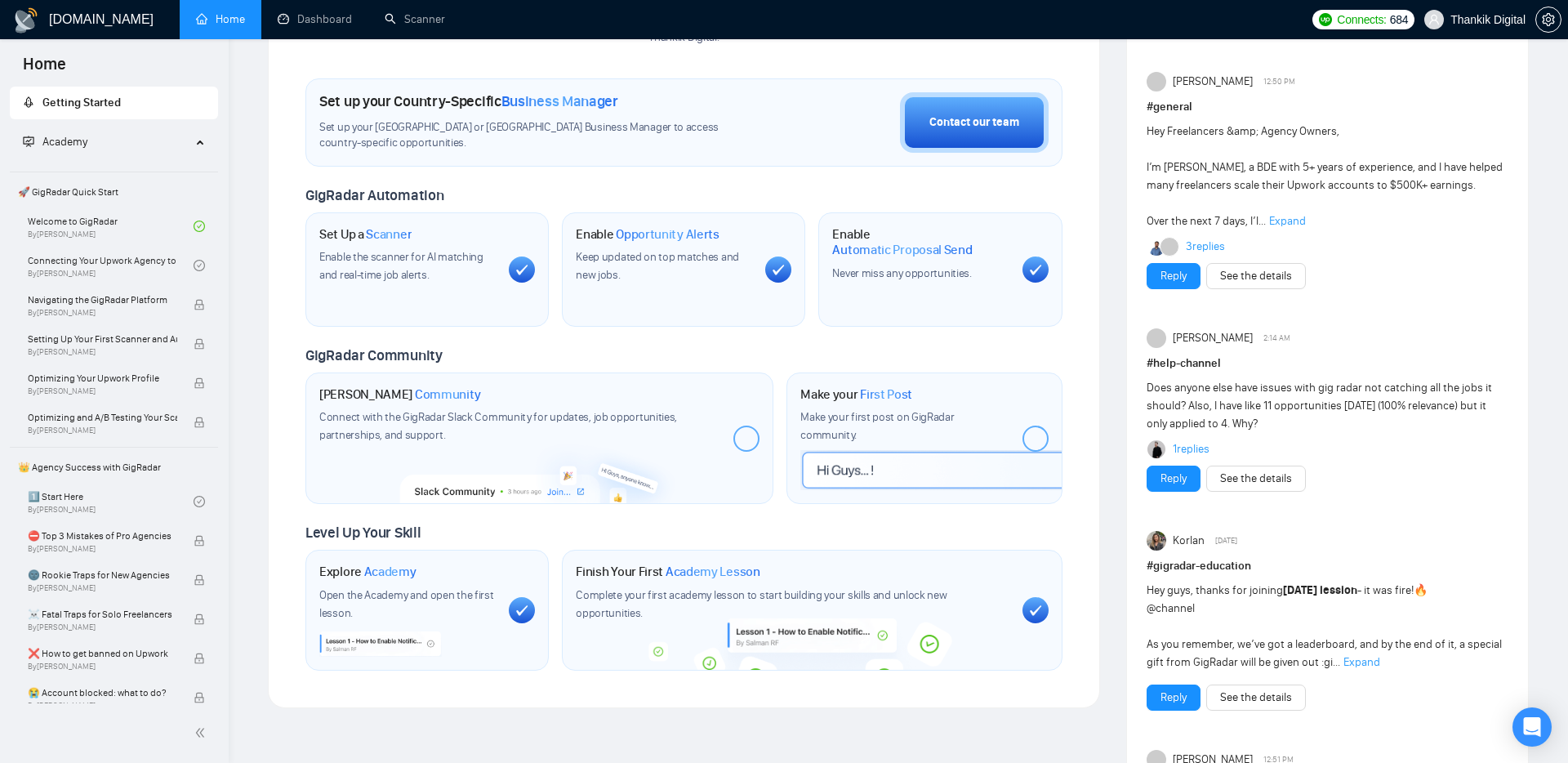
click at [1277, 222] on span "Expand" at bounding box center [1287, 221] width 36 height 14
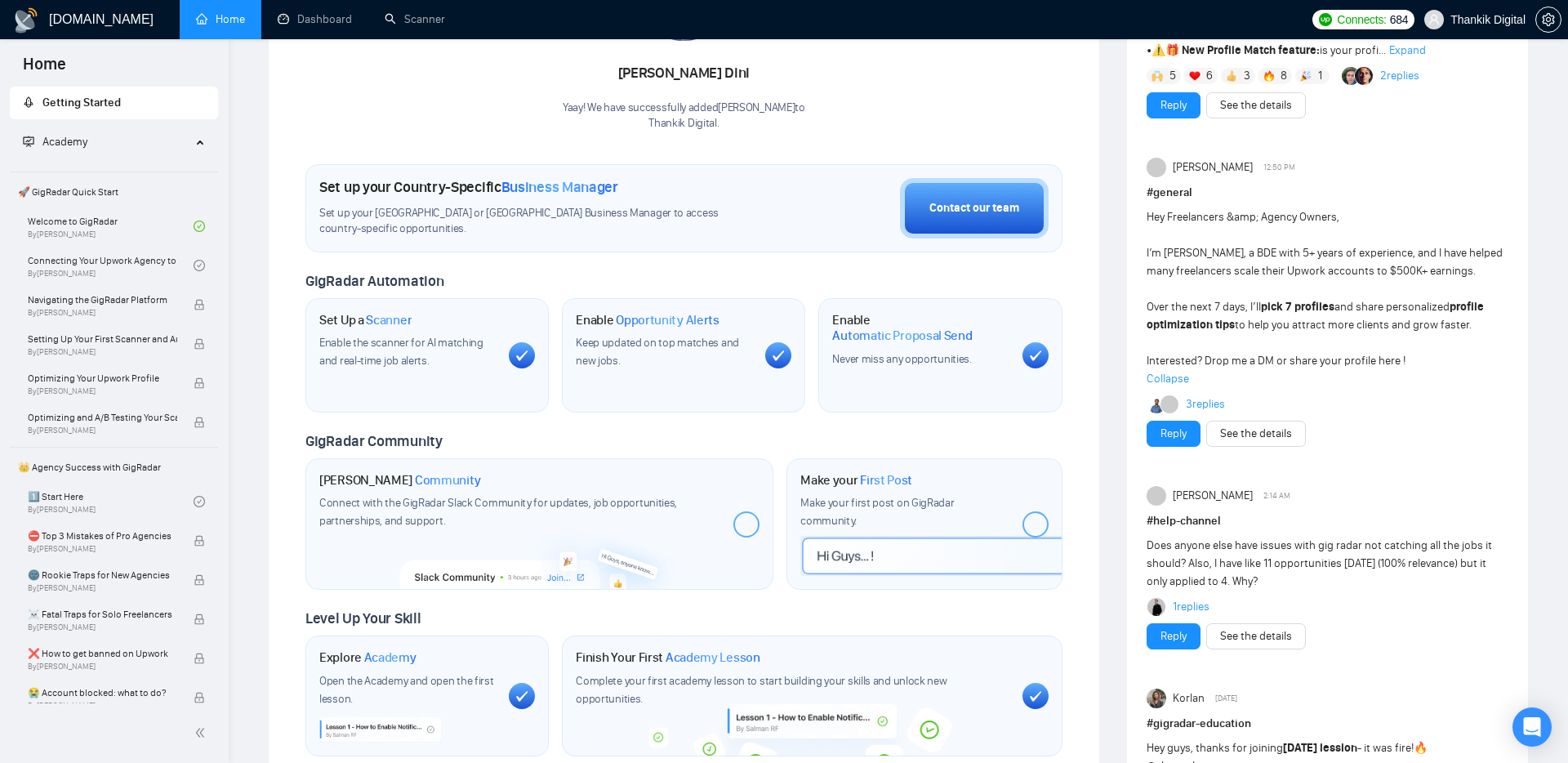
scroll to position [355, 0]
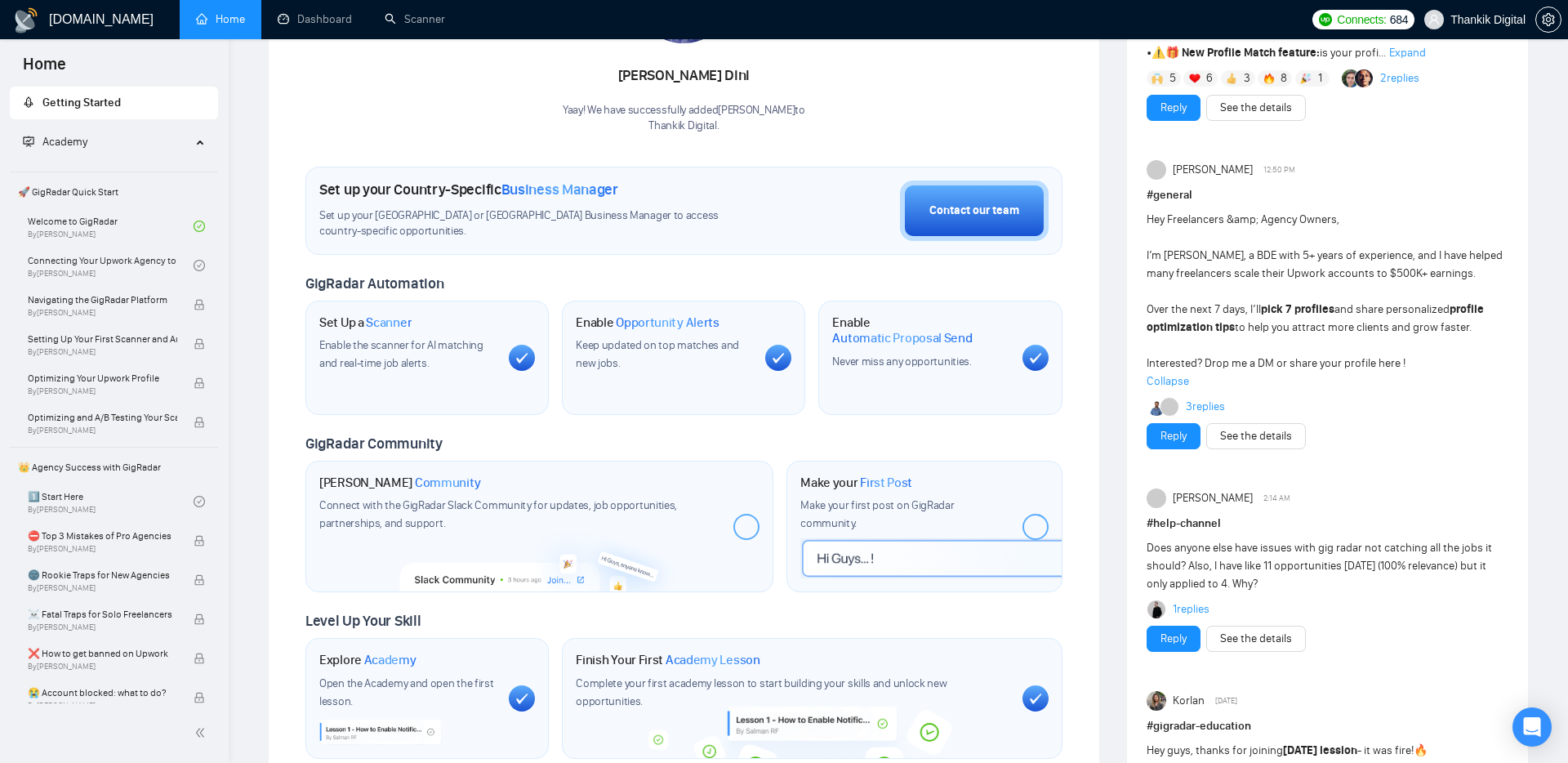
click at [1309, 369] on span "Hey Freelancers &amp; Agency Owners, I’m [PERSON_NAME], a BDE with 5+ years of …" at bounding box center [1324, 291] width 356 height 158
click at [1298, 304] on strong "pick 7 profiles" at bounding box center [1297, 309] width 74 height 14
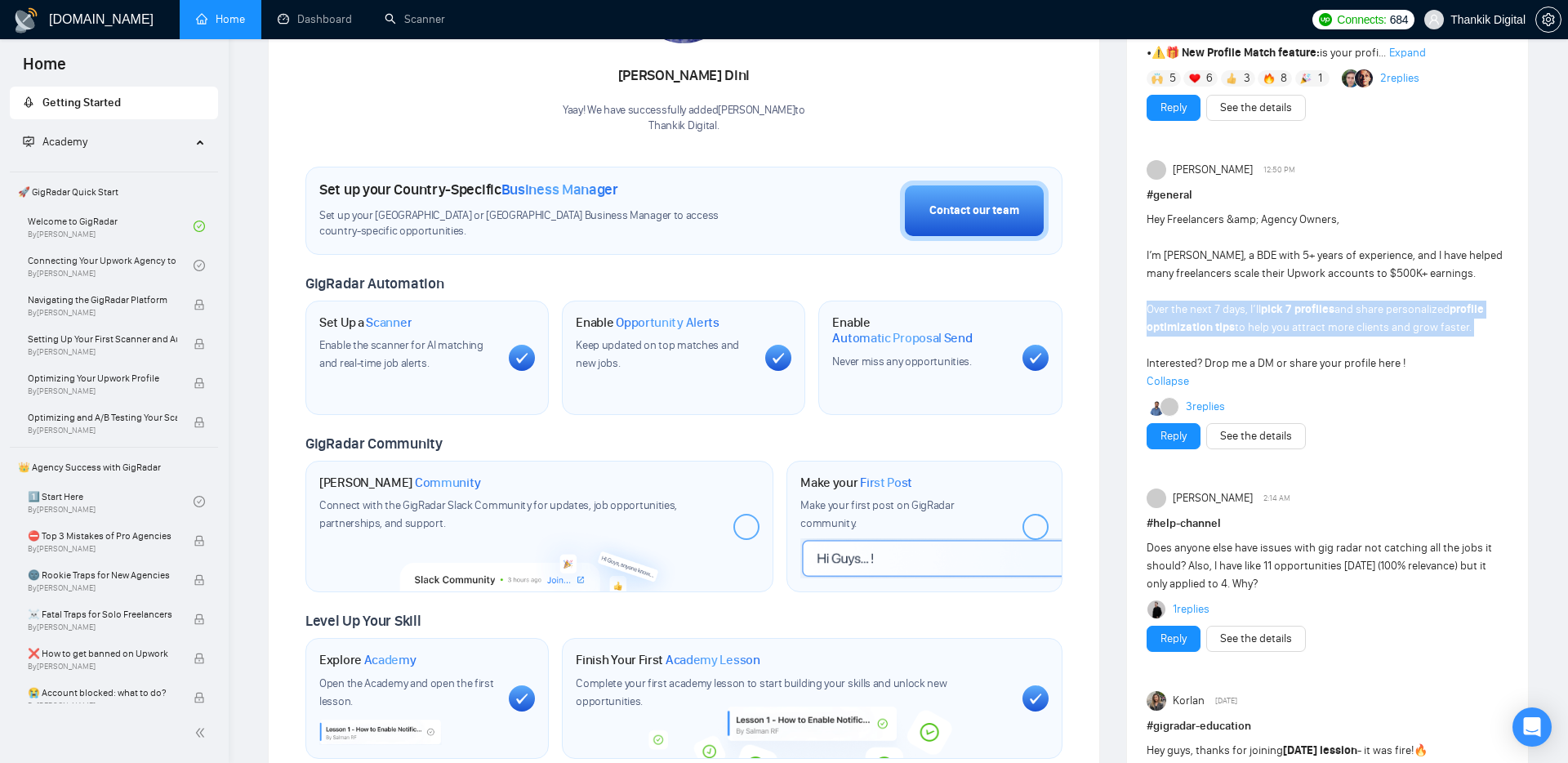
click at [1325, 268] on span "Hey Freelancers &amp; Agency Owners, I’m [PERSON_NAME], a BDE with 5+ years of …" at bounding box center [1324, 291] width 356 height 158
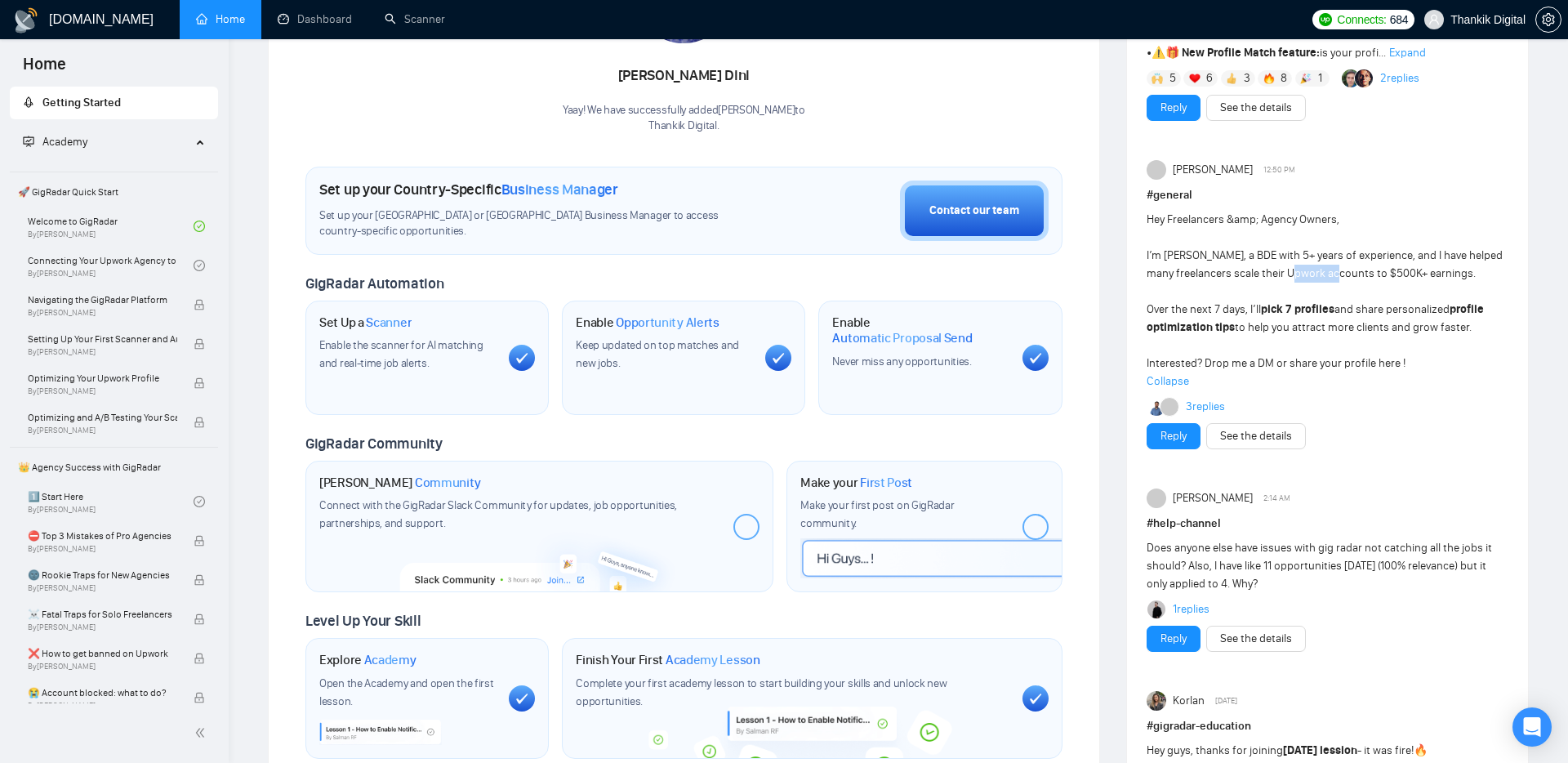
click at [1325, 268] on span "Hey Freelancers &amp; Agency Owners, I’m [PERSON_NAME], a BDE with 5+ years of …" at bounding box center [1324, 291] width 356 height 158
click at [1329, 308] on strong "pick 7 profiles" at bounding box center [1297, 309] width 74 height 14
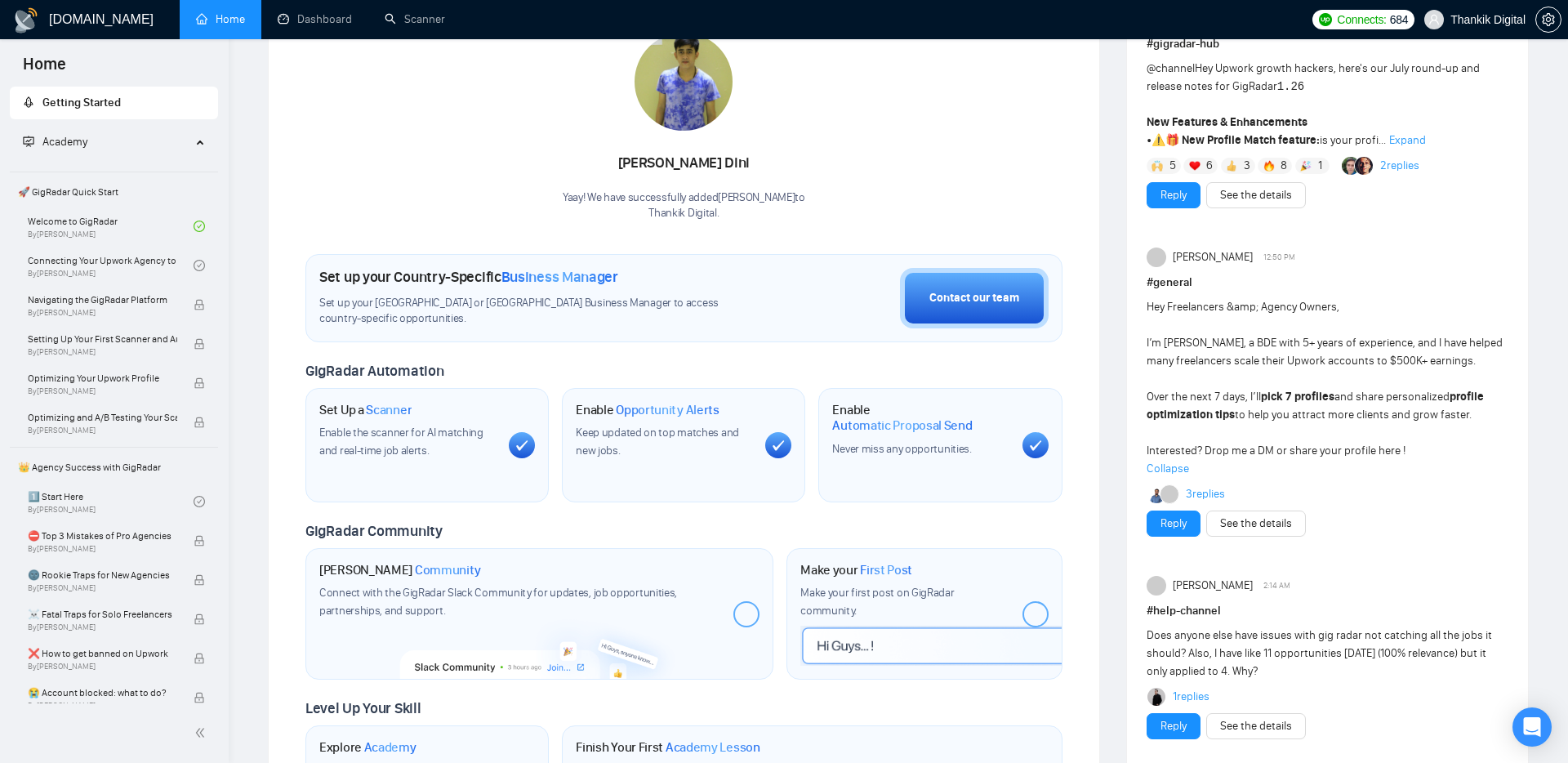
scroll to position [187, 0]
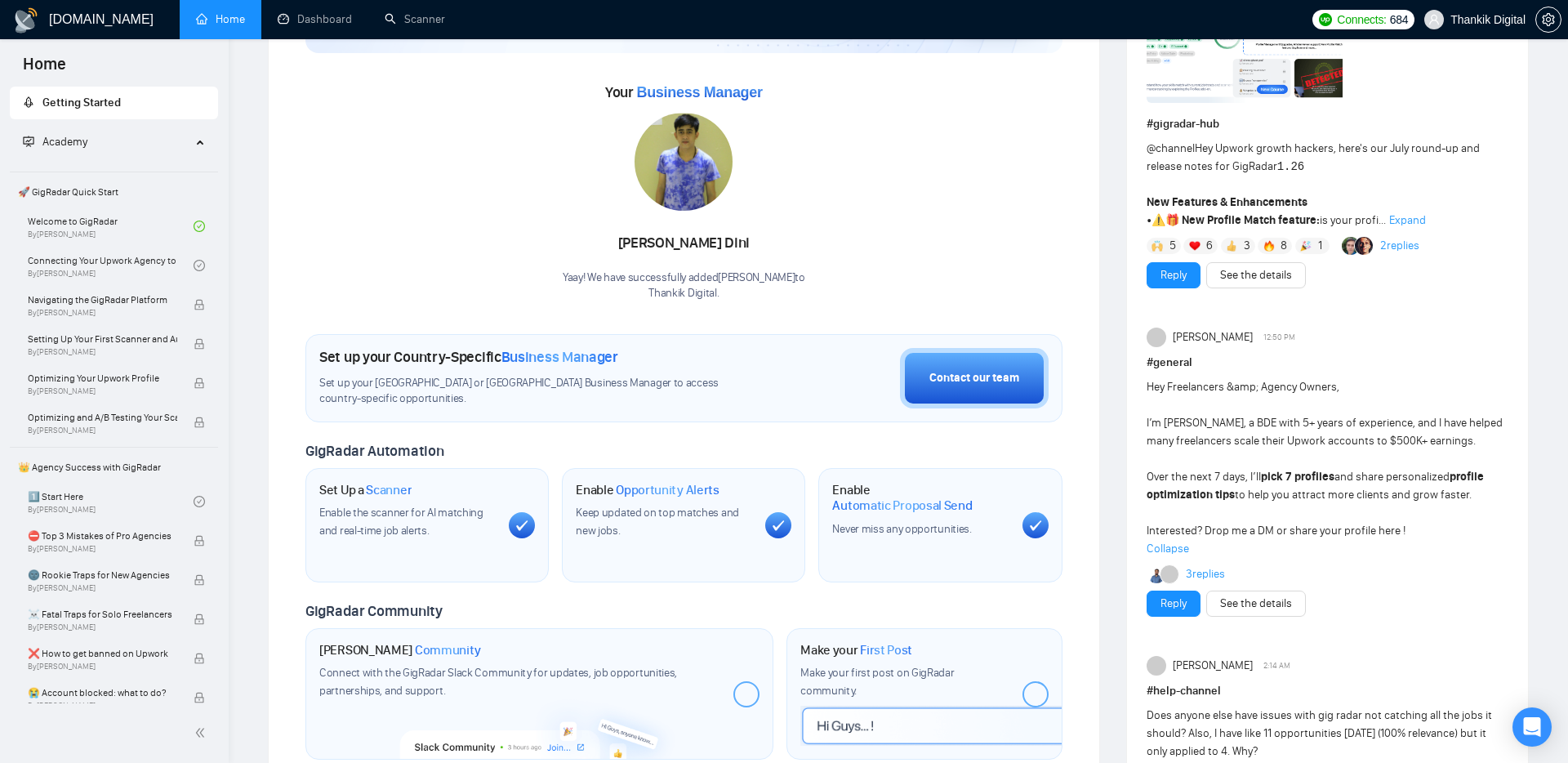
click at [1405, 216] on span "Expand" at bounding box center [1407, 220] width 36 height 14
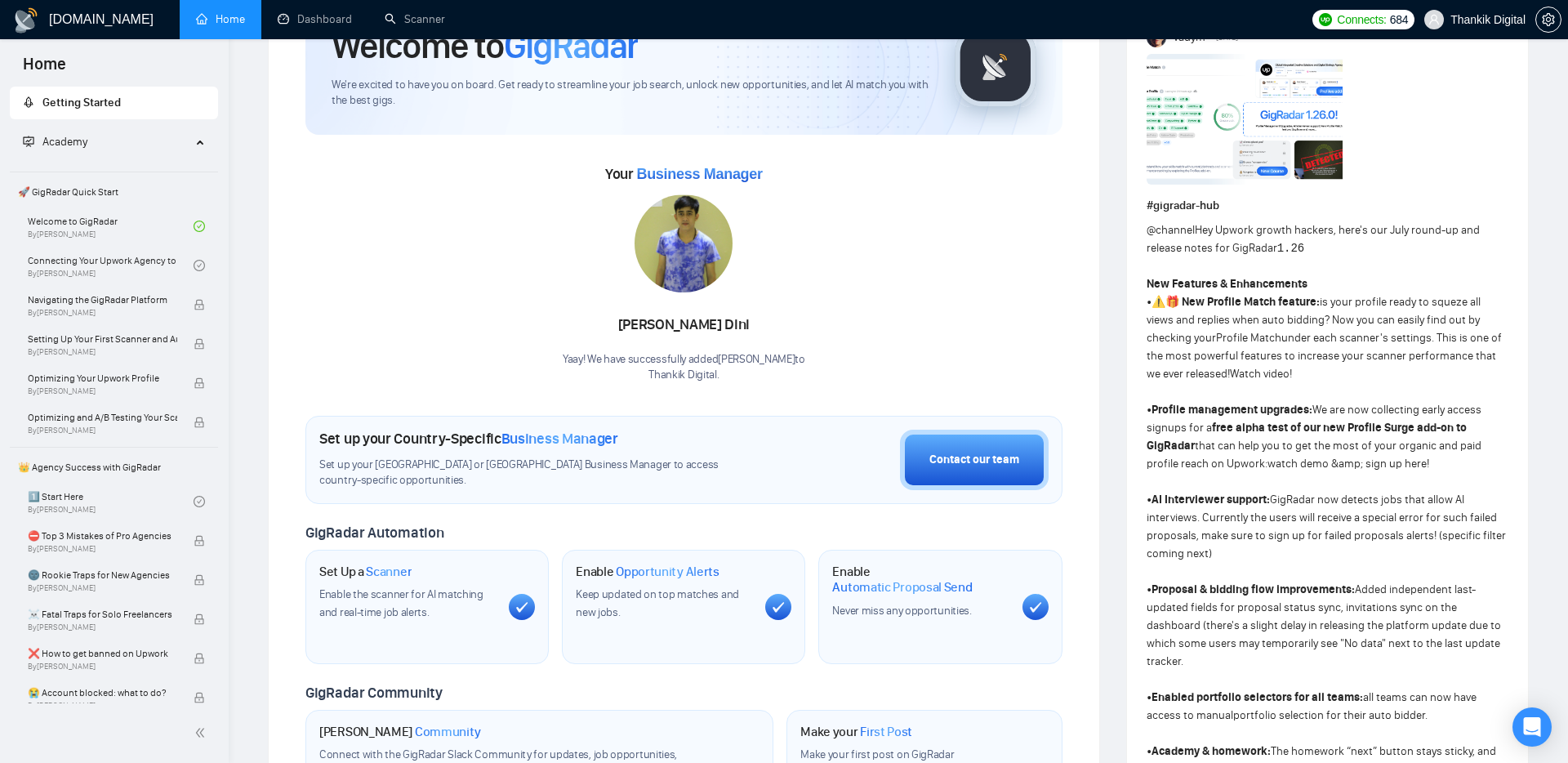
scroll to position [77, 0]
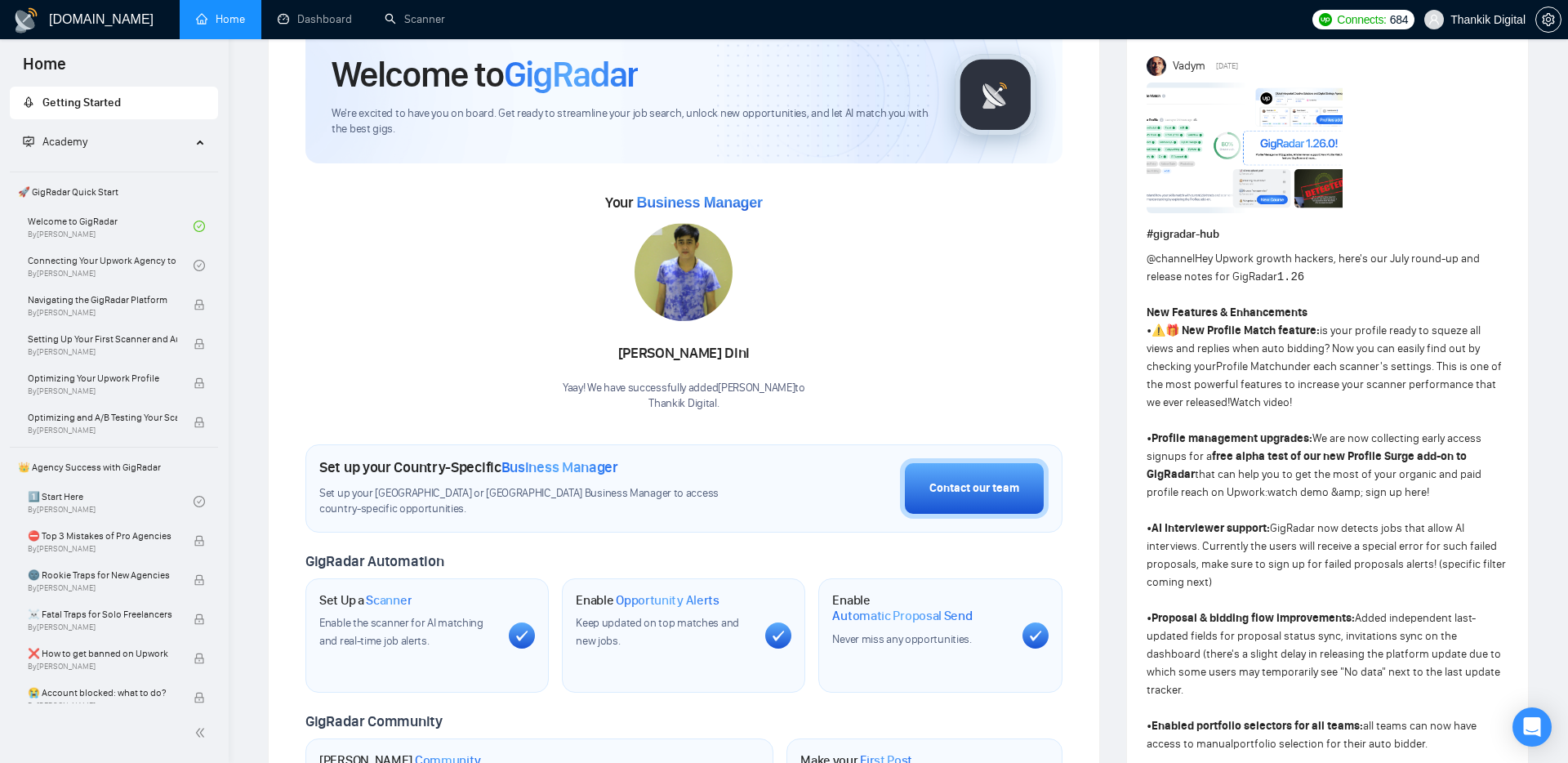
click at [1435, 205] on div at bounding box center [1327, 151] width 362 height 137
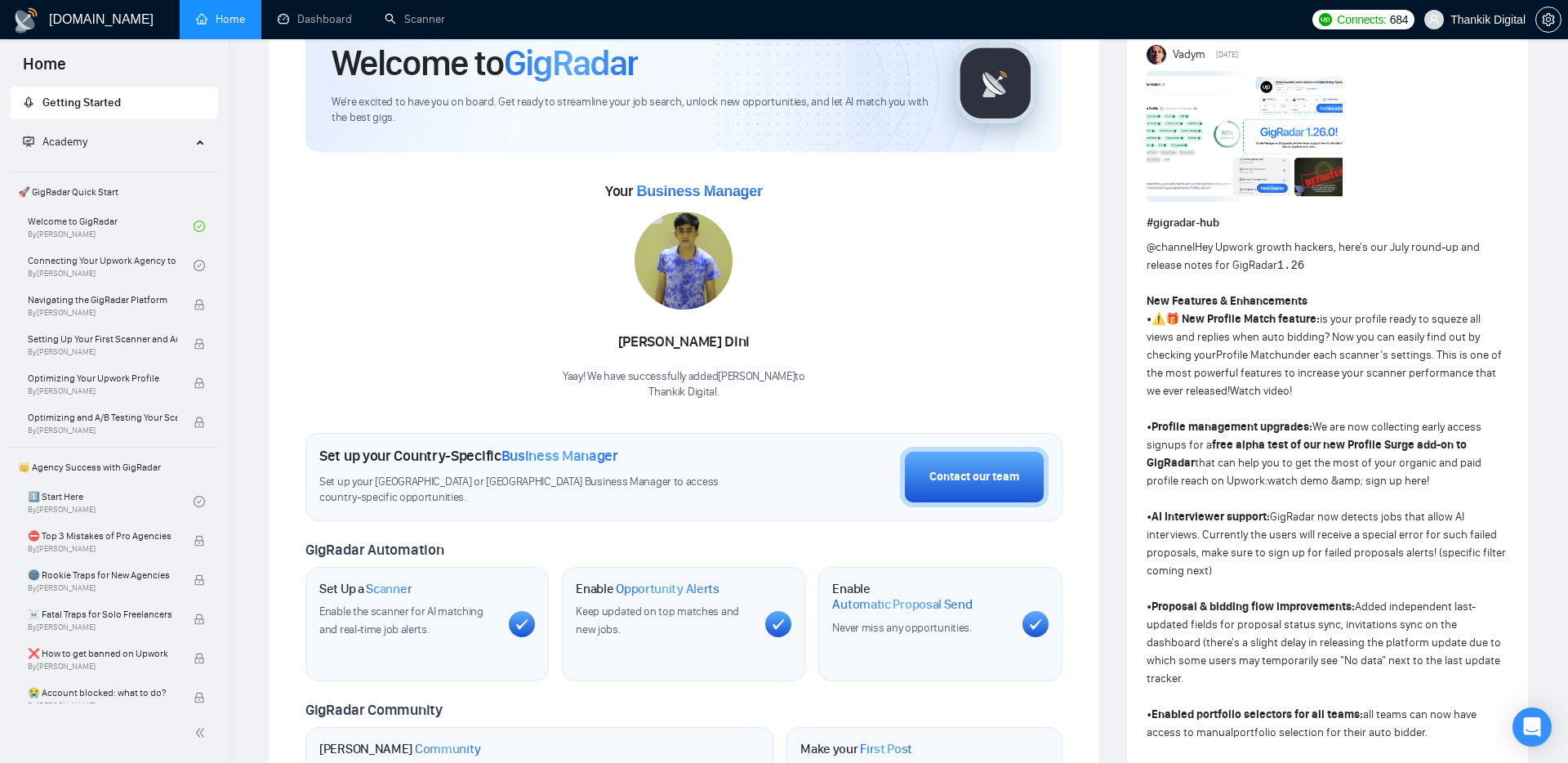
scroll to position [88, 0]
click at [1183, 247] on span "@channel" at bounding box center [1170, 247] width 48 height 14
click at [1277, 282] on div "@channel Hey Upwork growth hackers, here's our July round-up and release notes …" at bounding box center [1327, 680] width 362 height 881
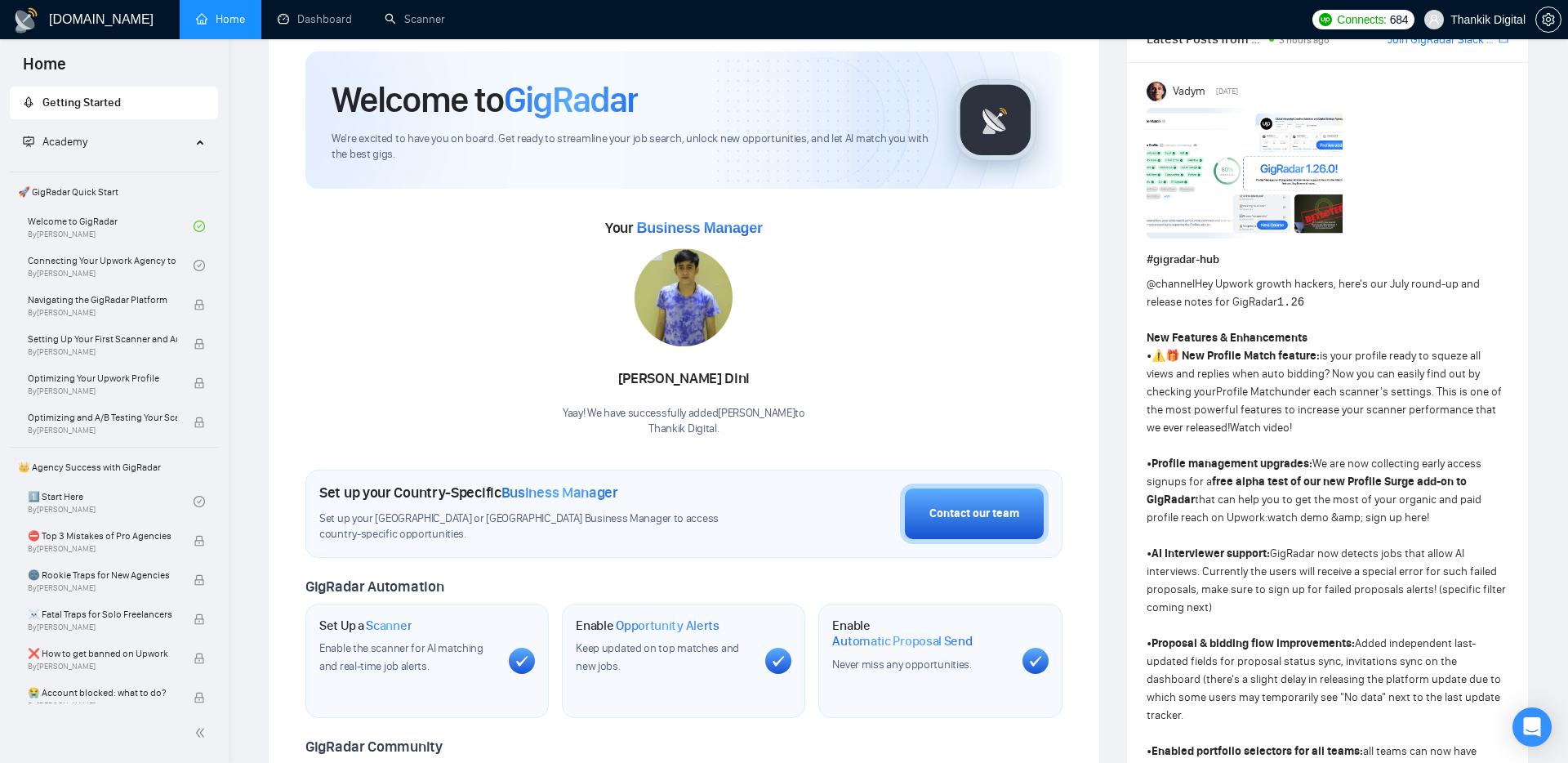
scroll to position [0, 0]
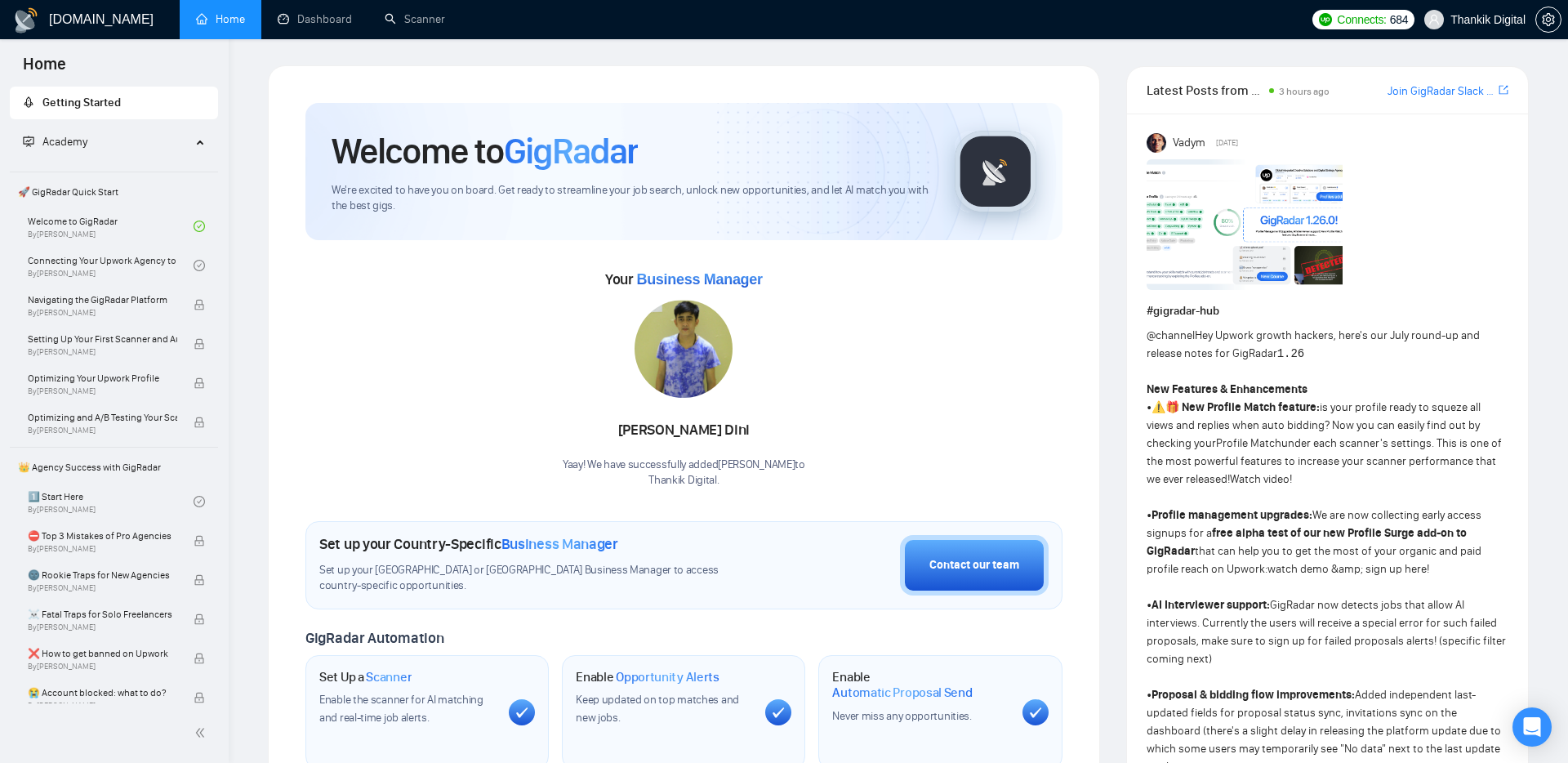
click at [1309, 531] on strong "free alpha test of our new Profile Surge add-on to GigRadar" at bounding box center [1306, 541] width 320 height 32
click at [1304, 227] on img at bounding box center [1244, 224] width 196 height 130
click at [323, 21] on link "Dashboard" at bounding box center [315, 18] width 75 height 14
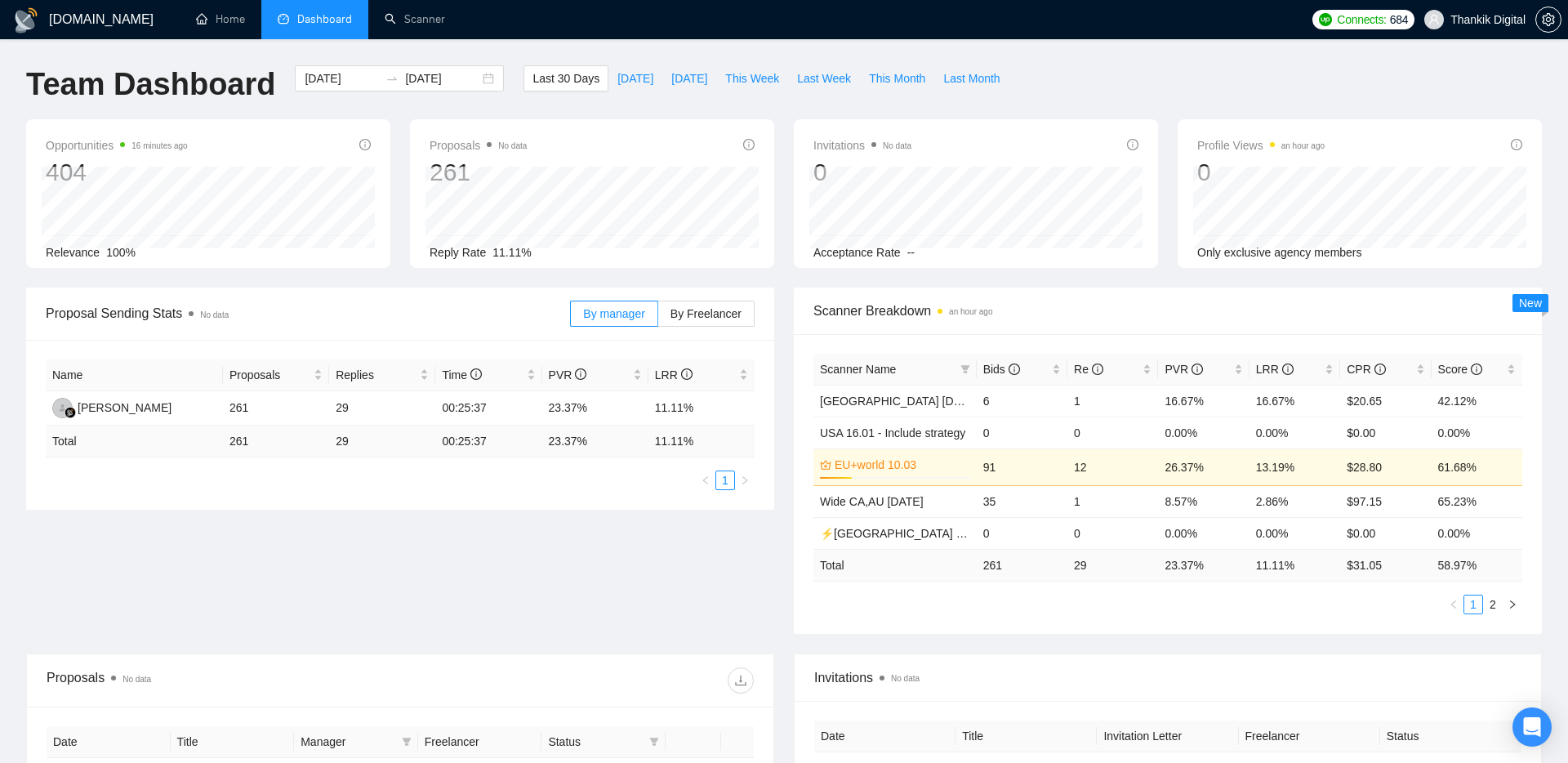
click at [612, 587] on div "Proposal Sending Stats No data By manager By Freelancer Name Proposals Replies …" at bounding box center [784, 469] width 1535 height 366
click at [533, 552] on div "Proposal Sending Stats No data By manager By Freelancer Name Proposals Replies …" at bounding box center [784, 469] width 1535 height 366
